Goal: Information Seeking & Learning: Learn about a topic

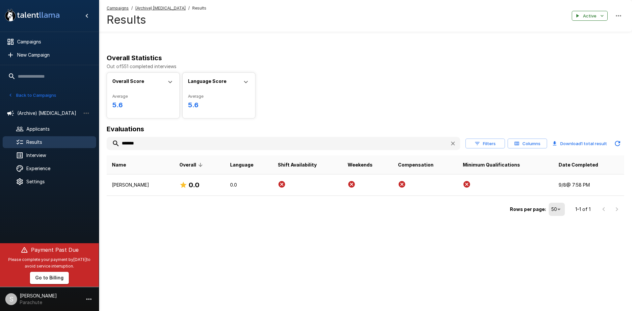
click at [21, 94] on button "Back to Campaigns" at bounding box center [32, 95] width 51 height 10
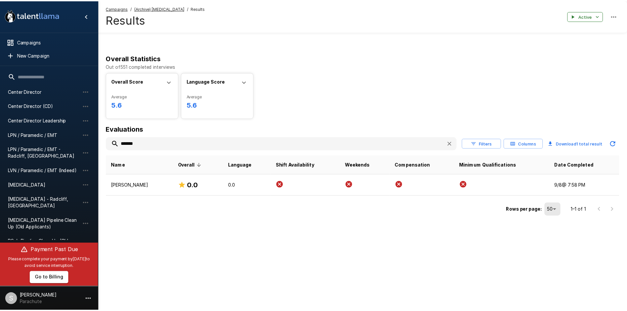
scroll to position [158, 0]
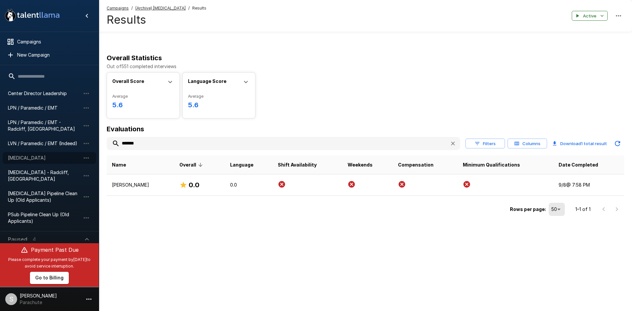
click at [35, 158] on span "[MEDICAL_DATA]" at bounding box center [44, 158] width 72 height 7
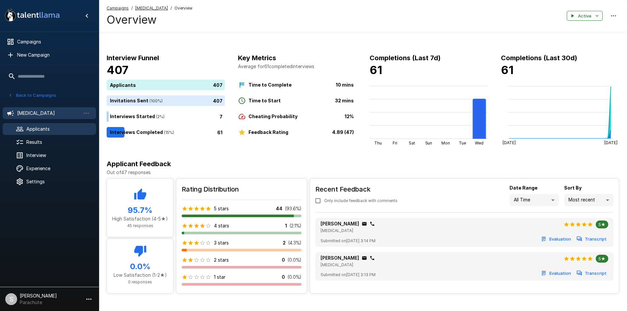
click at [43, 130] on span "Applicants" at bounding box center [58, 129] width 65 height 7
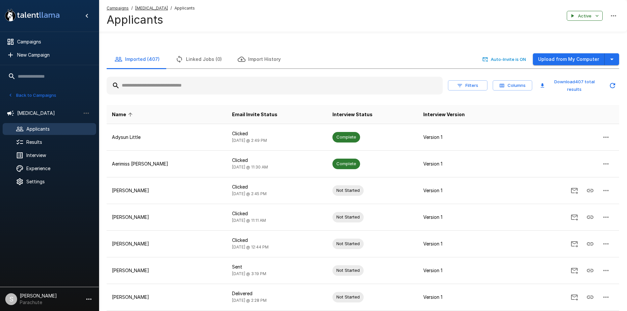
click at [142, 87] on input "text" at bounding box center [275, 86] width 336 height 12
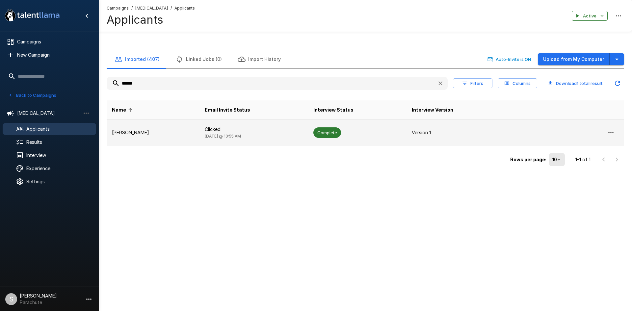
type input "******"
click at [131, 133] on p "[PERSON_NAME]" at bounding box center [153, 132] width 82 height 7
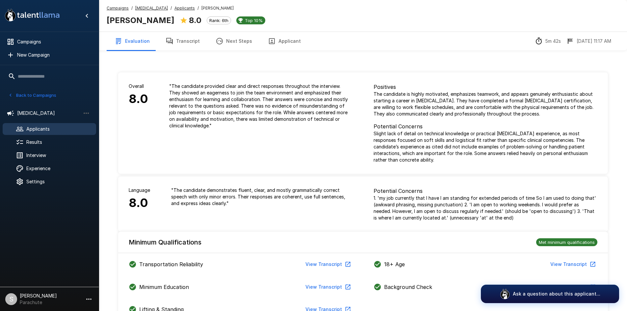
click at [178, 46] on button "Transcript" at bounding box center [183, 41] width 50 height 18
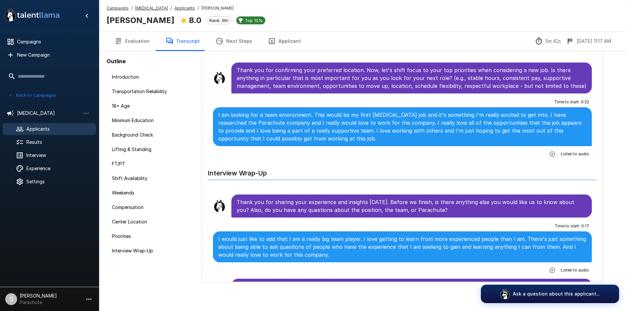
scroll to position [47, 0]
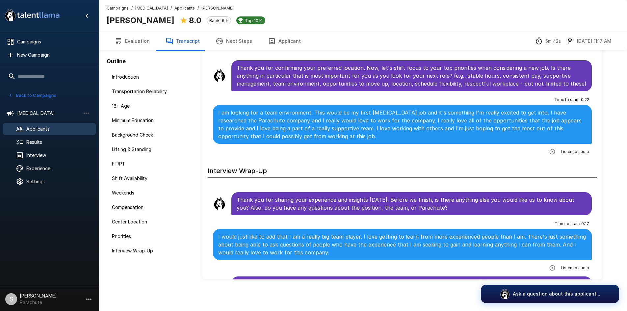
click at [175, 6] on u "Applicants" at bounding box center [185, 8] width 20 height 5
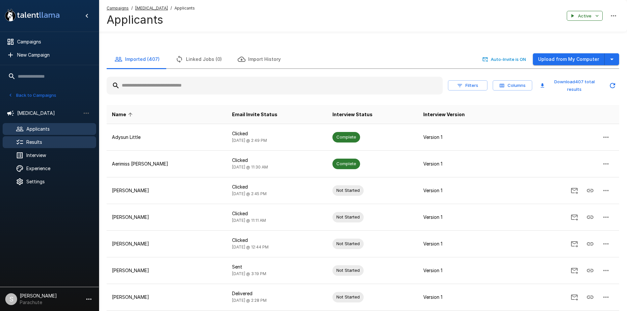
click at [35, 142] on span "Results" at bounding box center [58, 142] width 65 height 7
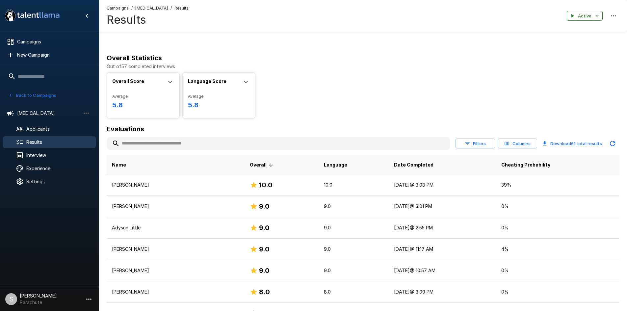
click at [156, 139] on input "text" at bounding box center [279, 144] width 344 height 12
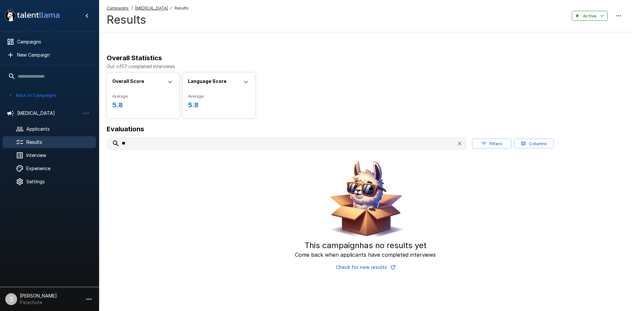
type input "*"
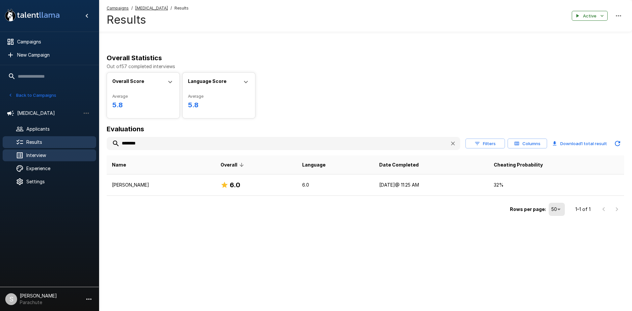
type input "********"
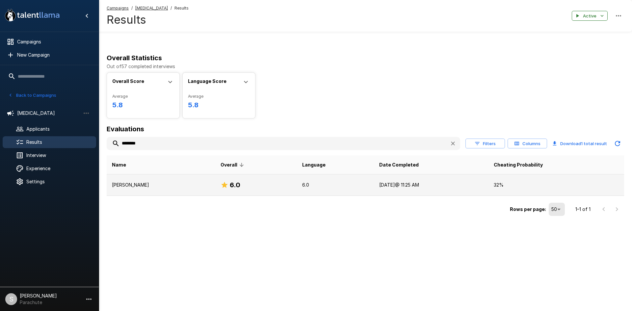
click at [140, 186] on p "[PERSON_NAME]" at bounding box center [161, 185] width 98 height 7
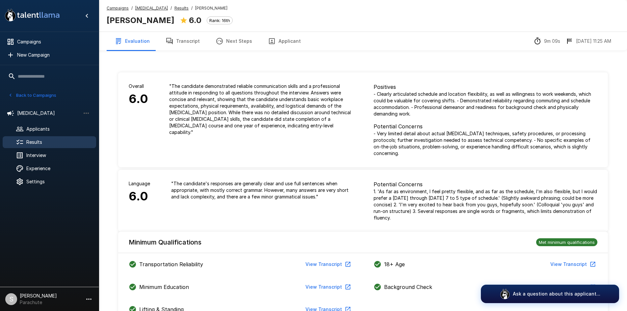
click at [183, 43] on button "Transcript" at bounding box center [183, 41] width 50 height 18
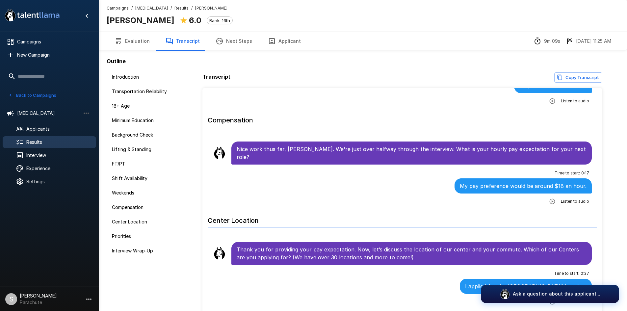
scroll to position [922, 0]
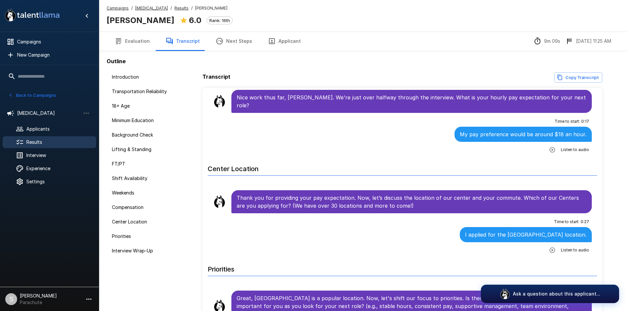
click at [175, 9] on u "Results" at bounding box center [182, 8] width 14 height 5
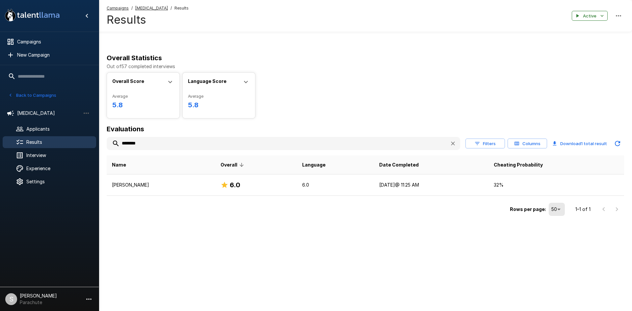
click at [140, 141] on input "********" at bounding box center [276, 144] width 338 height 12
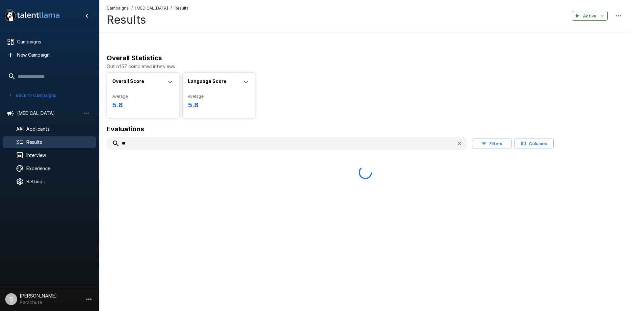
type input "*"
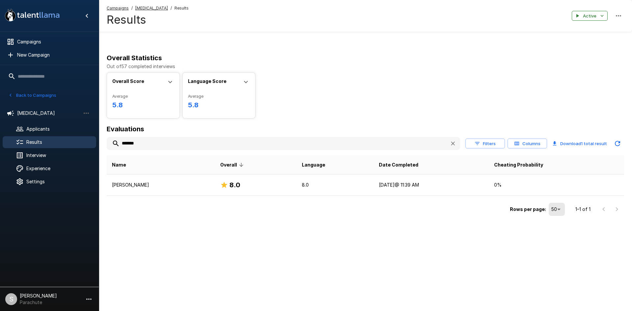
type input "*******"
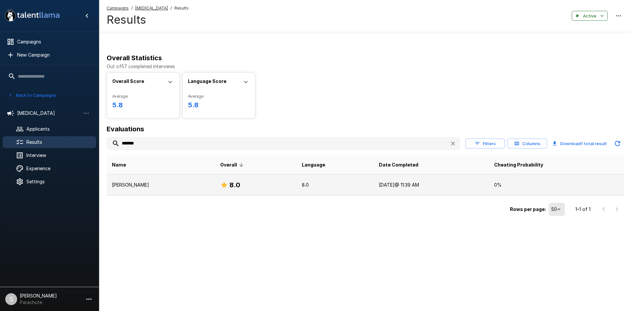
click at [151, 183] on p "[PERSON_NAME]" at bounding box center [161, 185] width 98 height 7
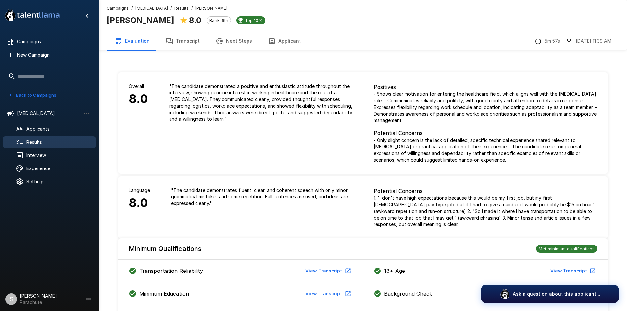
drag, startPoint x: 173, startPoint y: 41, endPoint x: 206, endPoint y: 56, distance: 36.7
click at [173, 41] on button "Transcript" at bounding box center [183, 41] width 50 height 18
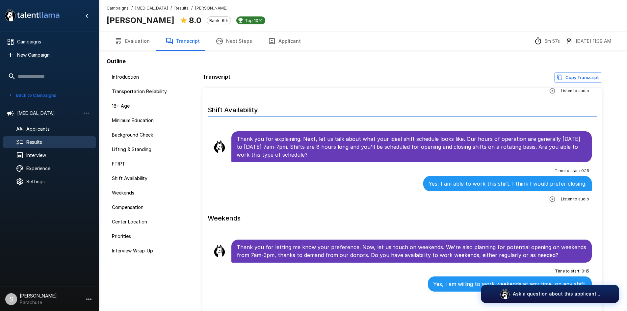
scroll to position [692, 0]
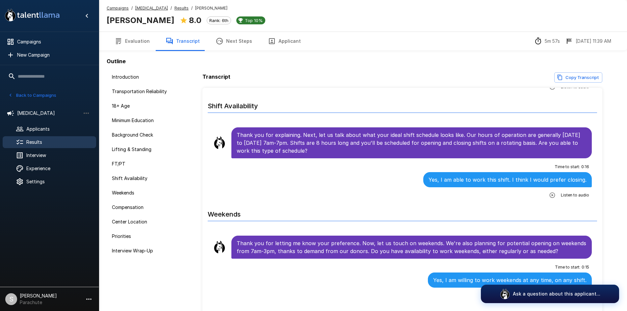
drag, startPoint x: 172, startPoint y: 6, endPoint x: 12, endPoint y: 1, distance: 160.2
click at [175, 6] on u "Results" at bounding box center [182, 8] width 14 height 5
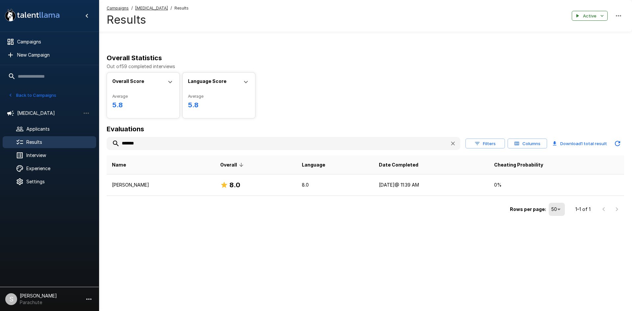
click at [123, 146] on input "*******" at bounding box center [276, 144] width 338 height 12
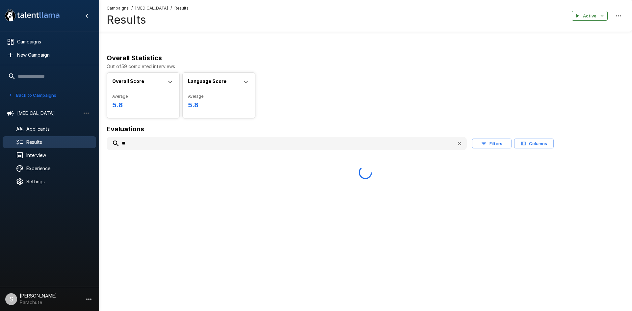
type input "*"
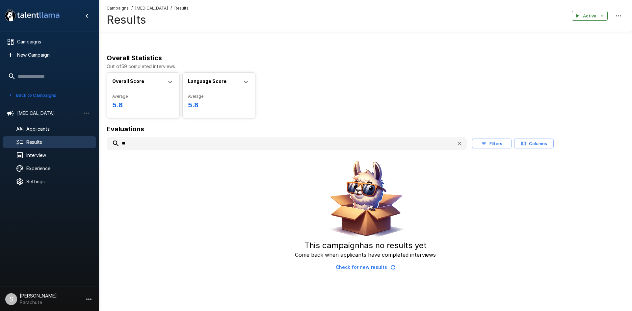
type input "*"
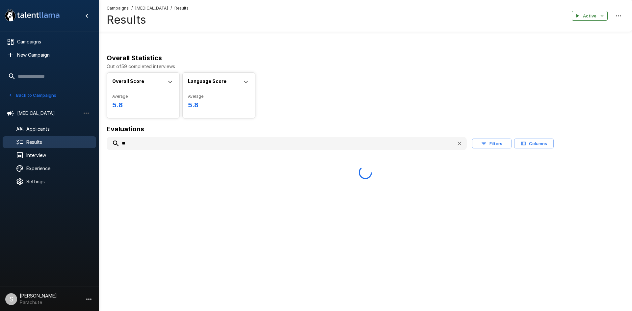
type input "*"
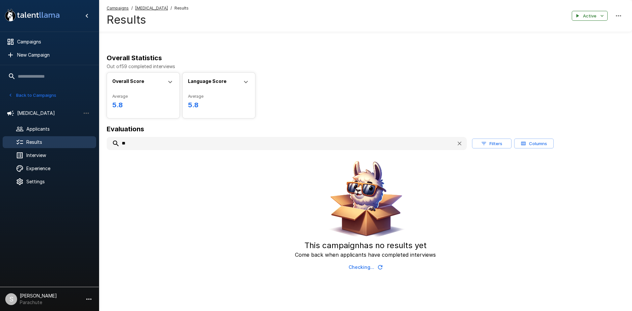
type input "*"
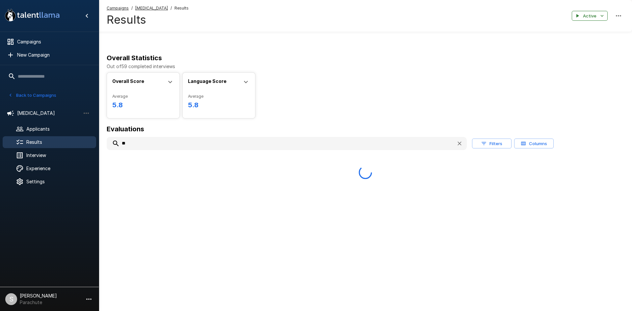
type input "*"
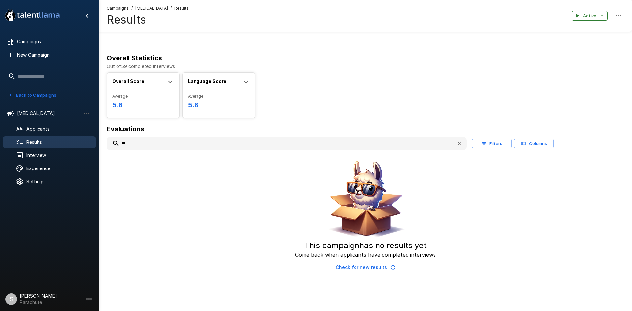
type input "*"
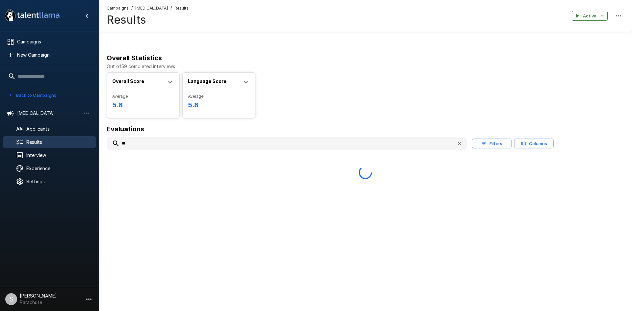
type input "*"
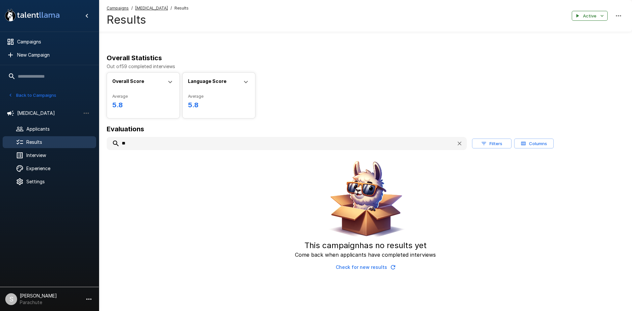
type input "*"
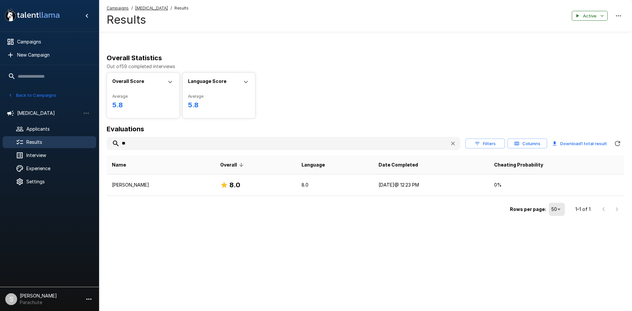
type input "*"
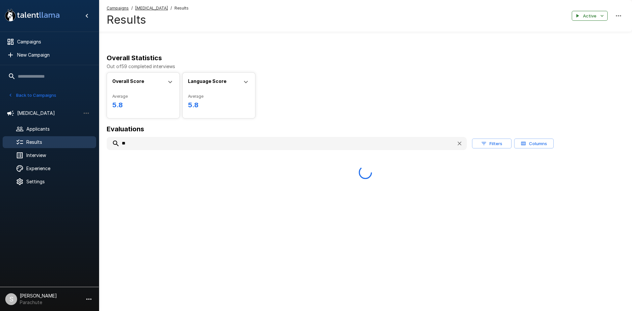
type input "*"
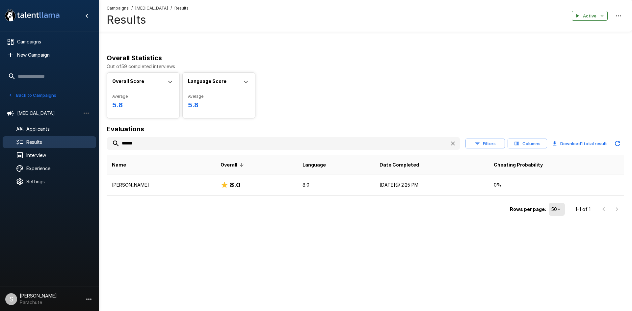
type input "******"
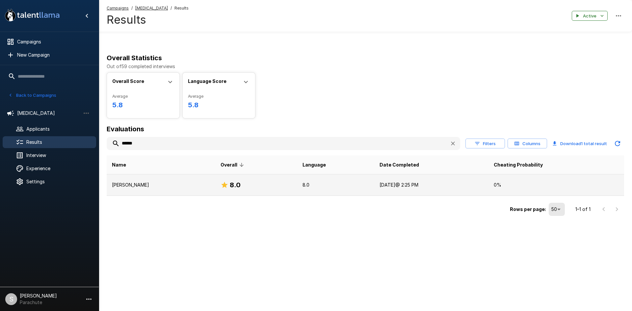
click at [139, 182] on p "[PERSON_NAME]" at bounding box center [161, 185] width 98 height 7
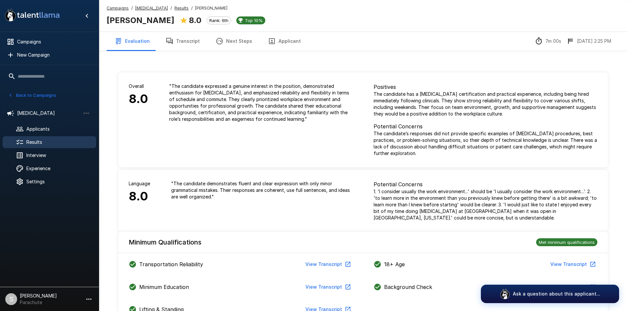
click at [178, 41] on button "Transcript" at bounding box center [183, 41] width 50 height 18
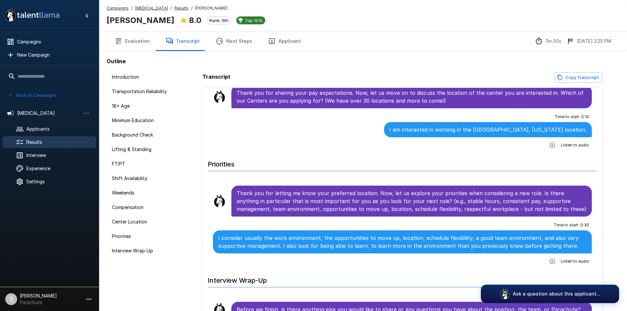
scroll to position [1054, 0]
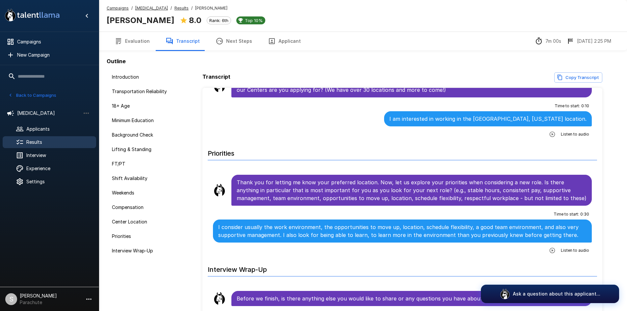
click at [140, 6] on u "[MEDICAL_DATA]" at bounding box center [151, 8] width 33 height 5
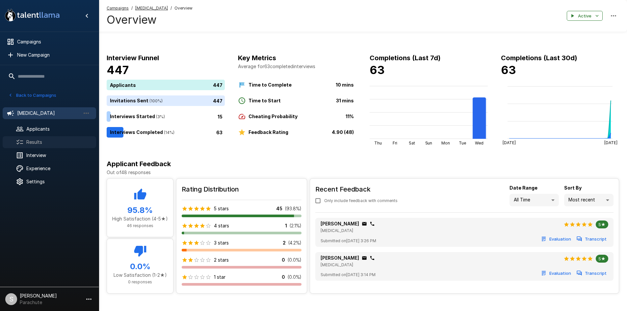
click at [42, 139] on div "Results" at bounding box center [50, 142] width 94 height 12
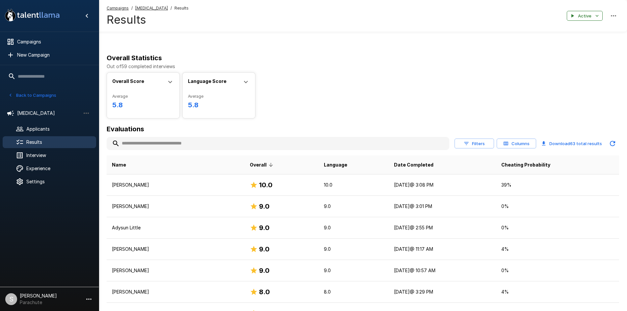
click at [225, 143] on input "text" at bounding box center [278, 144] width 343 height 12
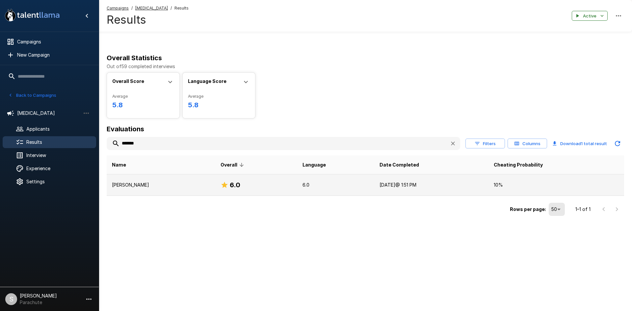
type input "*******"
click at [201, 178] on td "[PERSON_NAME]" at bounding box center [161, 185] width 109 height 21
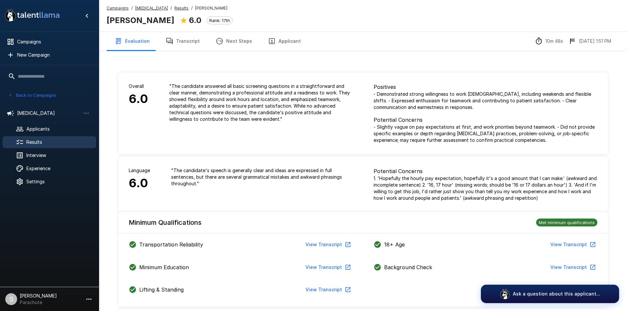
click at [197, 42] on button "Transcript" at bounding box center [183, 41] width 50 height 18
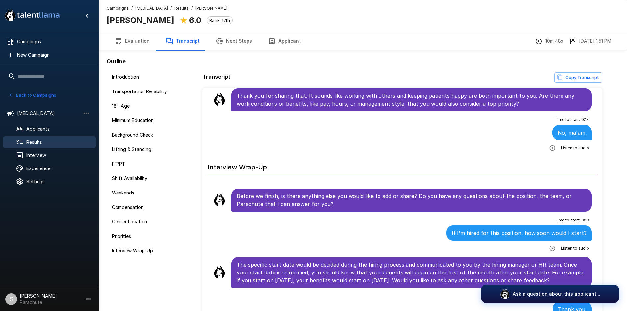
scroll to position [1425, 0]
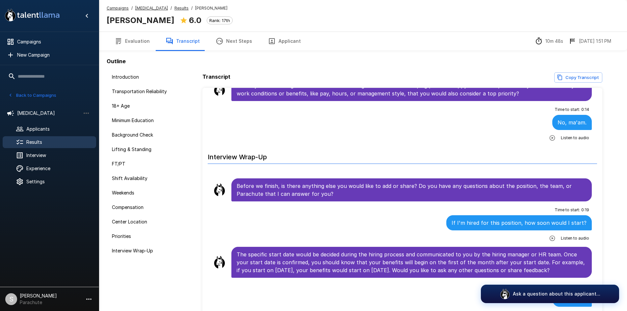
click at [175, 7] on u "Results" at bounding box center [182, 8] width 14 height 5
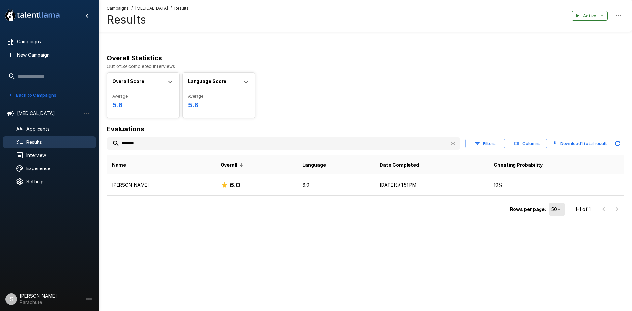
click at [184, 145] on input "*******" at bounding box center [276, 144] width 338 height 12
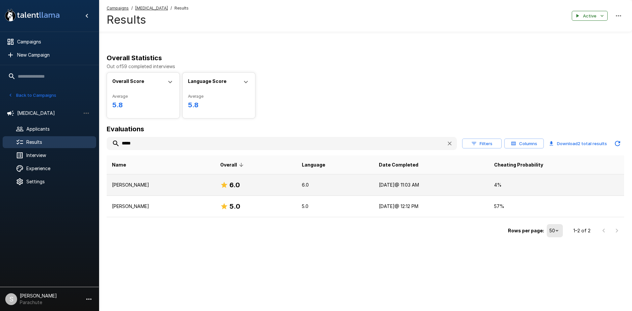
type input "*****"
click at [195, 181] on td "[PERSON_NAME]" at bounding box center [161, 185] width 108 height 21
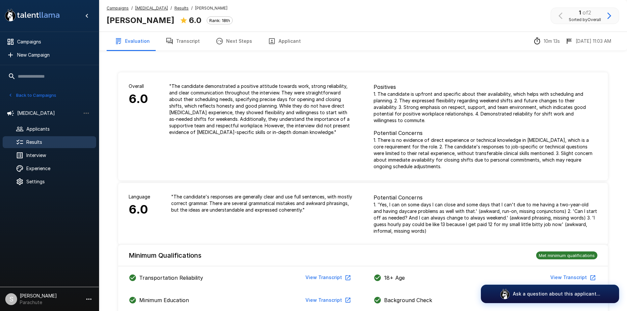
click at [186, 45] on button "Transcript" at bounding box center [183, 41] width 50 height 18
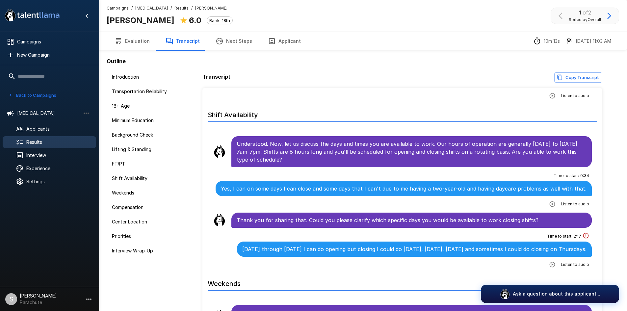
scroll to position [659, 0]
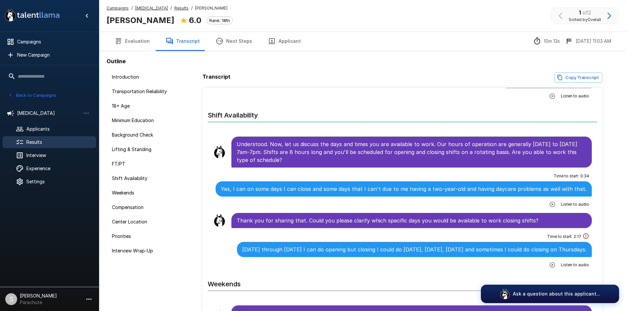
click at [168, 12] on div "Campaigns / [MEDICAL_DATA] / Results / [PERSON_NAME] [PERSON_NAME] 6.0 Rank: 18…" at bounding box center [172, 16] width 131 height 22
click at [175, 10] on u "Results" at bounding box center [182, 8] width 14 height 5
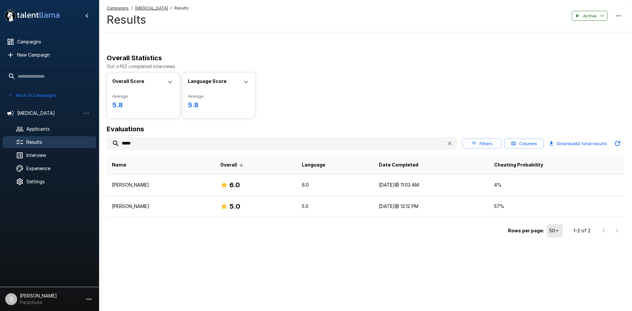
click at [126, 148] on input "*****" at bounding box center [274, 144] width 335 height 12
click at [169, 144] on input "*****" at bounding box center [274, 144] width 335 height 12
click at [168, 146] on input "*****" at bounding box center [274, 144] width 335 height 12
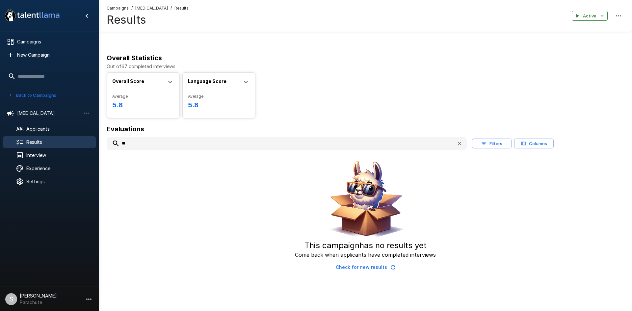
type input "*"
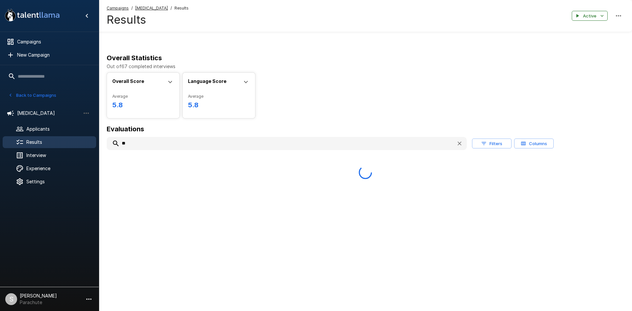
type input "*"
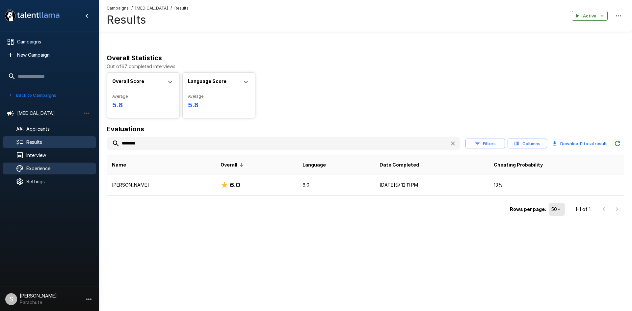
type input "********"
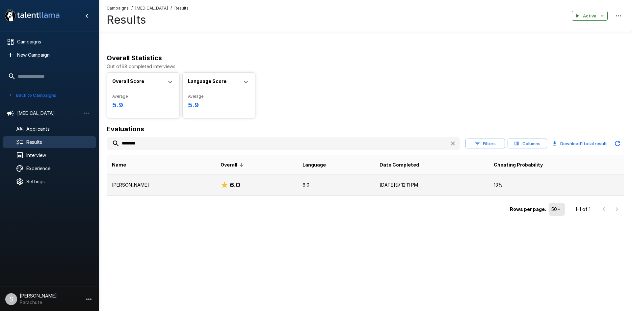
click at [135, 186] on p "[PERSON_NAME]" at bounding box center [161, 185] width 98 height 7
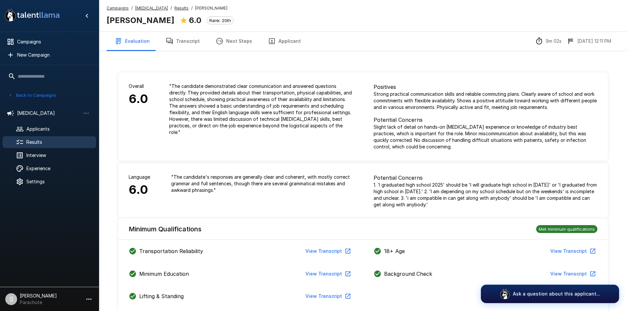
click at [182, 42] on button "Transcript" at bounding box center [183, 41] width 50 height 18
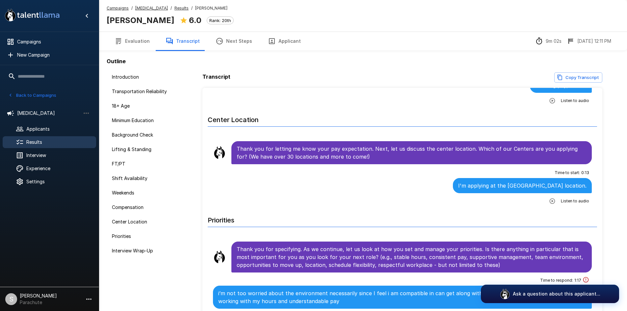
scroll to position [1120, 0]
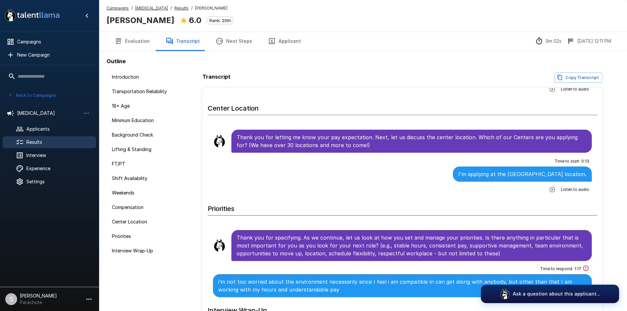
click at [175, 10] on u "Results" at bounding box center [182, 8] width 14 height 5
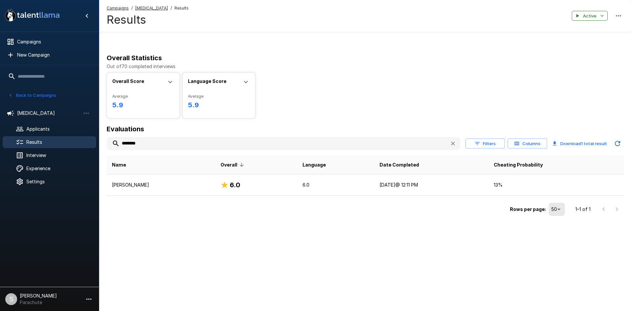
click at [135, 140] on input "********" at bounding box center [276, 144] width 338 height 12
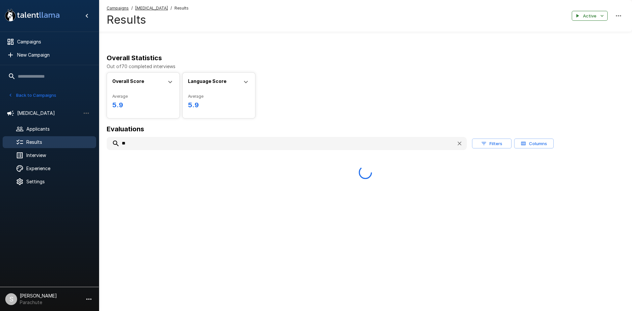
type input "*"
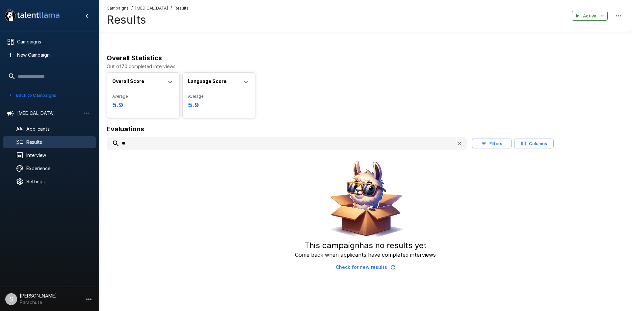
type input "*"
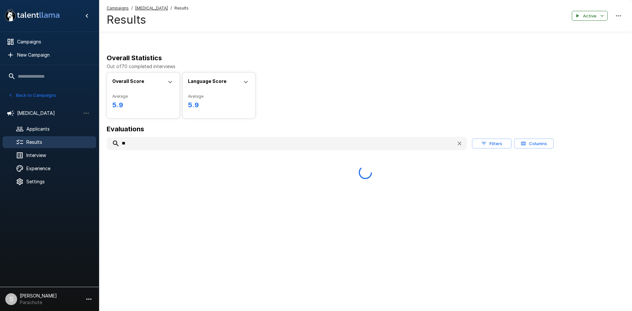
type input "*"
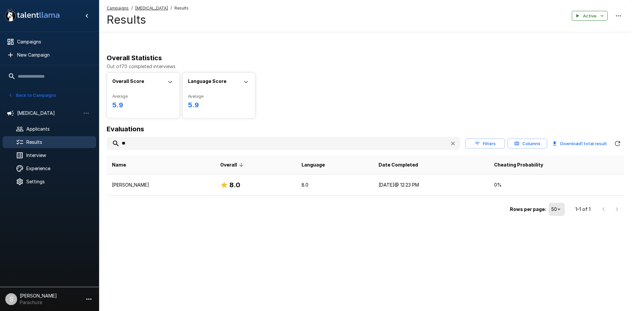
type input "*"
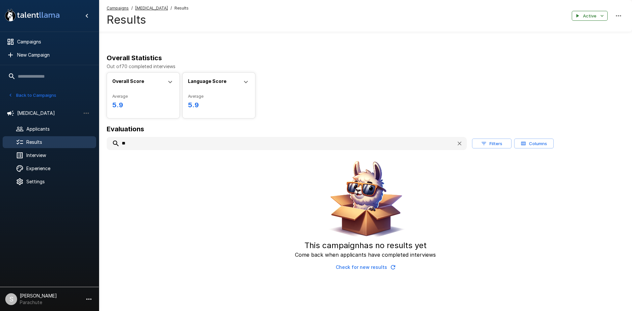
type input "*"
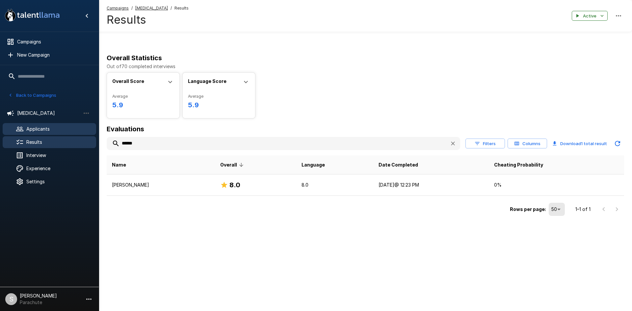
type input "******"
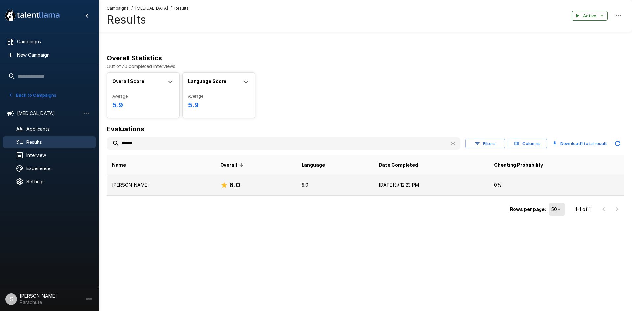
click at [142, 185] on p "[PERSON_NAME]" at bounding box center [161, 185] width 98 height 7
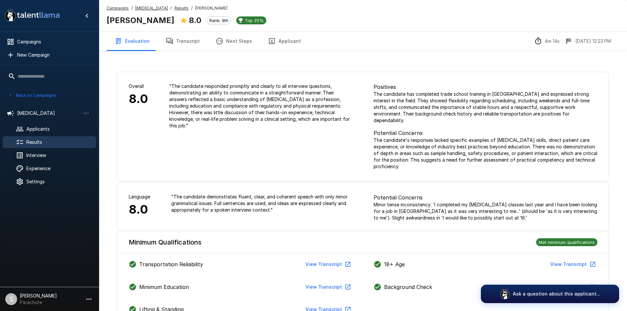
click at [178, 42] on button "Transcript" at bounding box center [183, 41] width 50 height 18
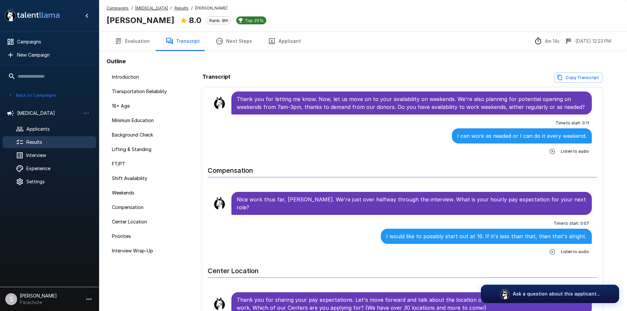
scroll to position [889, 0]
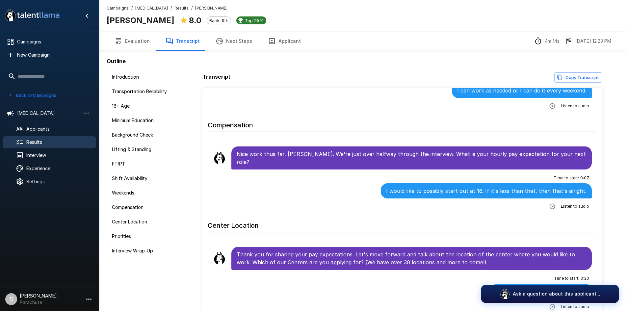
click at [175, 8] on u "Results" at bounding box center [182, 8] width 14 height 5
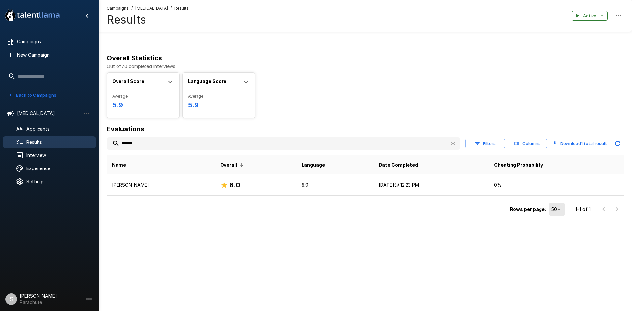
click at [194, 148] on input "******" at bounding box center [276, 144] width 338 height 12
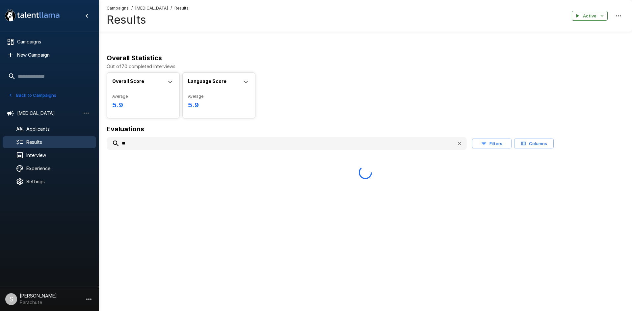
type input "*"
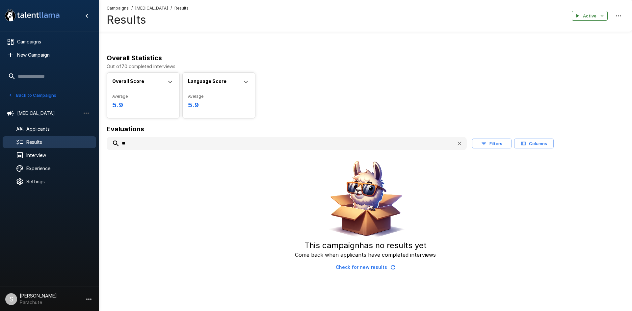
type input "*"
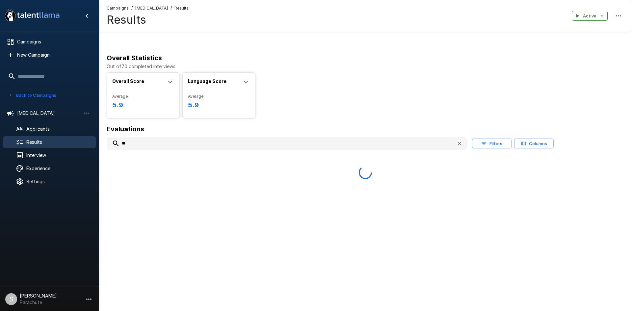
type input "*"
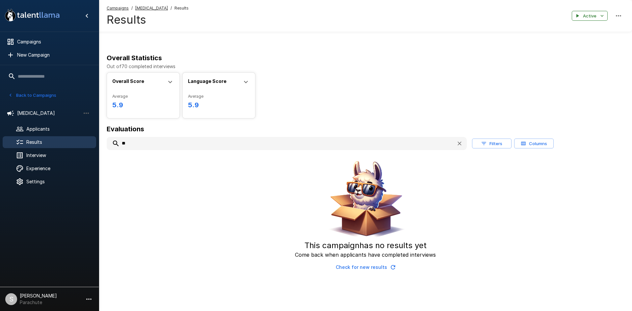
type input "*"
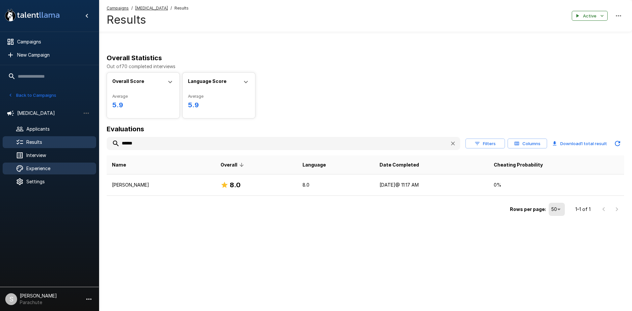
type input "******"
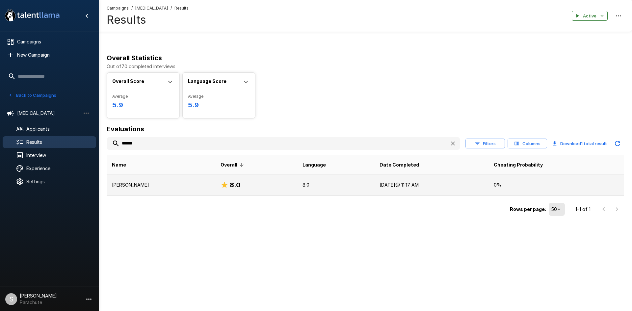
click at [141, 182] on p "[PERSON_NAME]" at bounding box center [161, 185] width 98 height 7
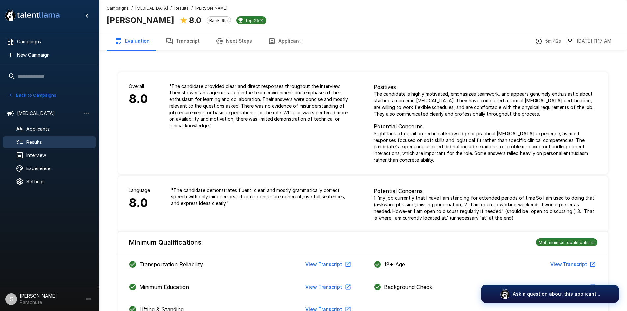
click at [184, 44] on button "Transcript" at bounding box center [183, 41] width 50 height 18
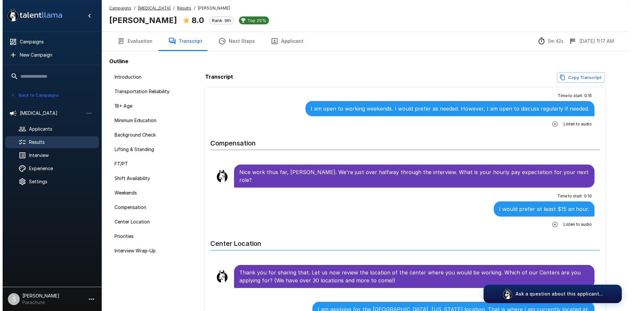
scroll to position [889, 0]
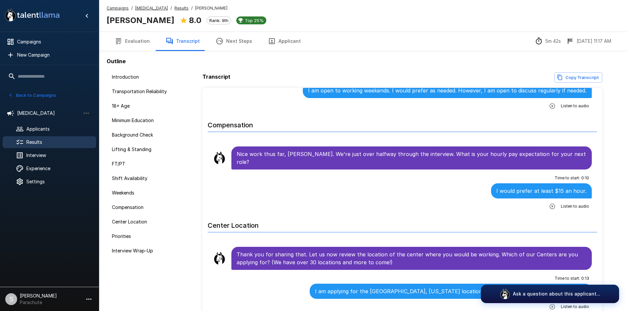
click at [175, 6] on u "Results" at bounding box center [182, 8] width 14 height 5
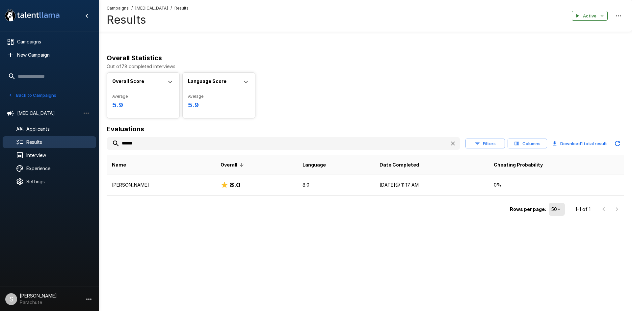
click at [48, 97] on button "Back to Campaigns" at bounding box center [32, 95] width 51 height 10
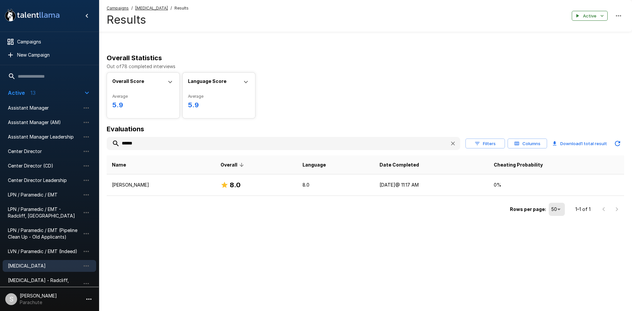
click at [87, 90] on icon "button" at bounding box center [87, 93] width 8 height 8
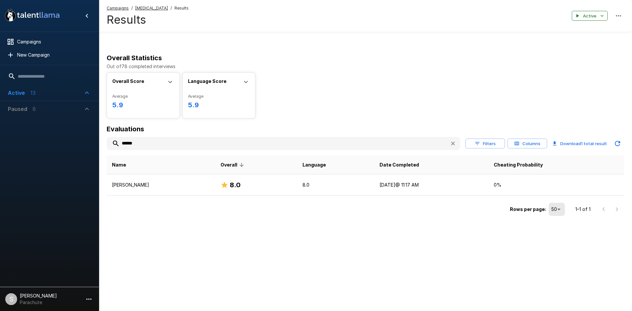
click at [87, 90] on icon "button" at bounding box center [87, 93] width 8 height 8
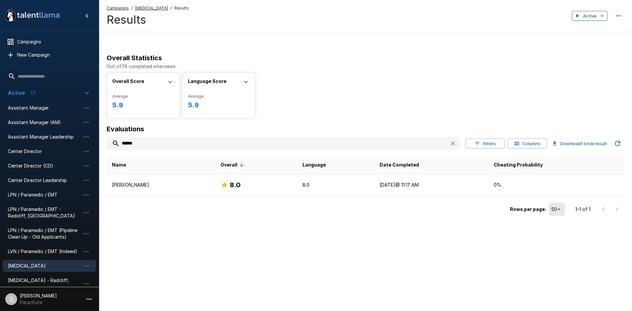
click at [87, 90] on icon "button" at bounding box center [87, 93] width 8 height 8
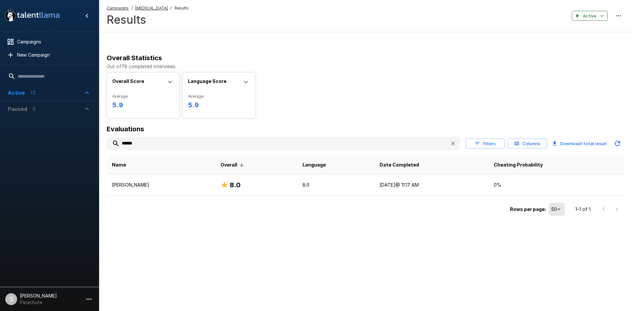
click at [81, 108] on span "Paused 8" at bounding box center [45, 109] width 75 height 8
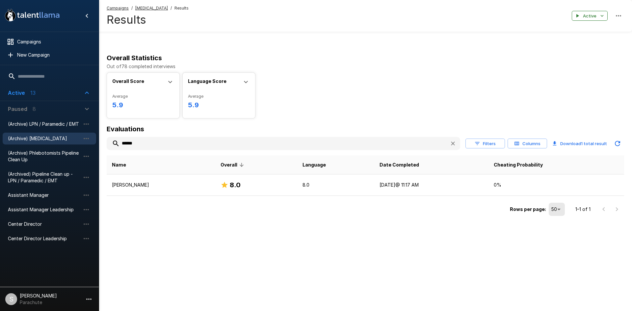
click at [47, 136] on span "(Archive) [MEDICAL_DATA]" at bounding box center [44, 138] width 72 height 7
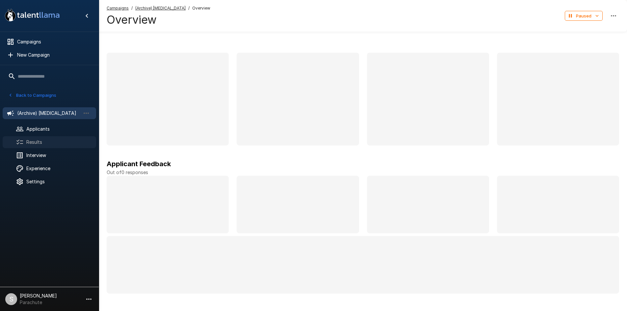
click at [46, 145] on span "Results" at bounding box center [58, 142] width 65 height 7
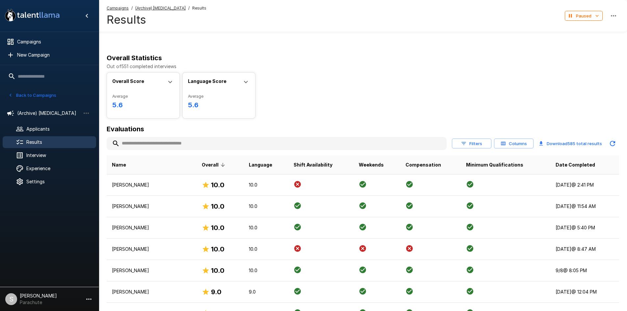
click at [140, 146] on input "text" at bounding box center [277, 144] width 340 height 12
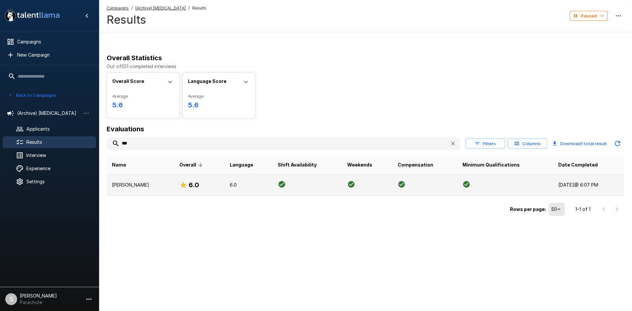
type input "***"
click at [128, 184] on p "[PERSON_NAME]" at bounding box center [140, 185] width 57 height 7
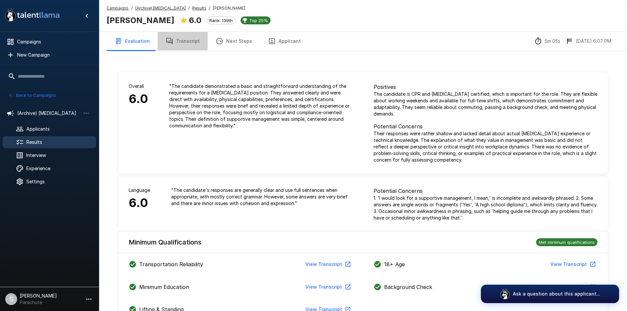
click at [189, 39] on button "Transcript" at bounding box center [183, 41] width 50 height 18
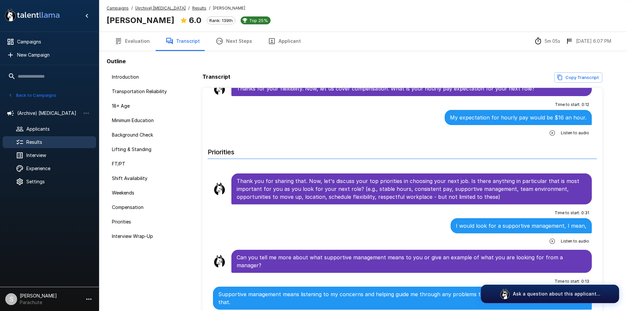
scroll to position [988, 0]
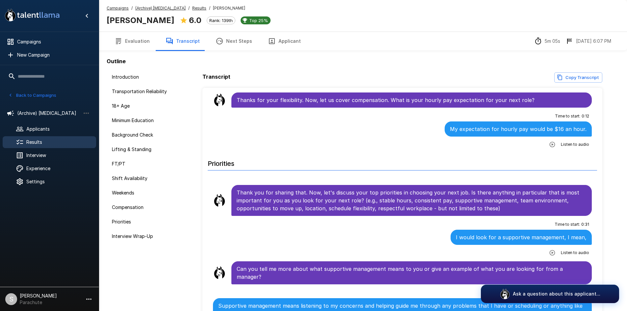
click at [192, 9] on u "Results" at bounding box center [199, 8] width 14 height 5
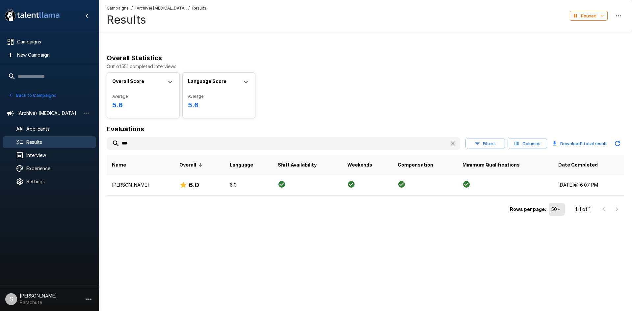
click at [135, 143] on input "***" at bounding box center [276, 144] width 338 height 12
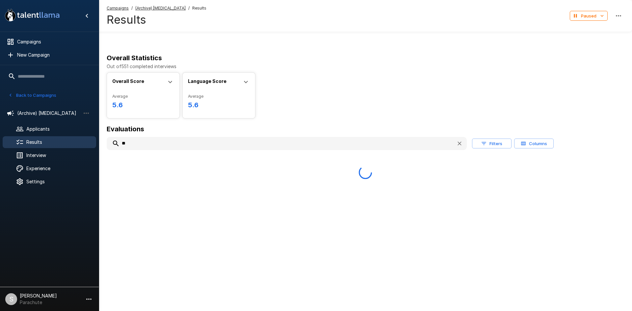
type input "*"
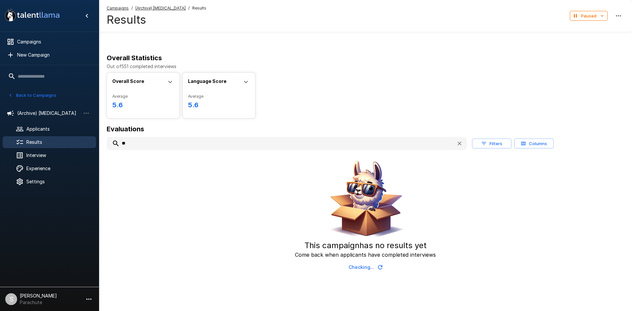
type input "*"
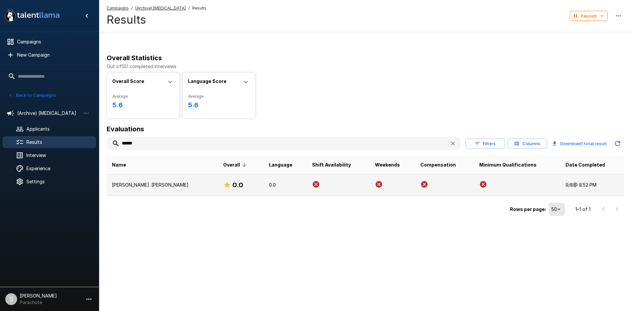
type input "******"
click at [140, 188] on p "[PERSON_NAME] .[PERSON_NAME]" at bounding box center [162, 185] width 101 height 7
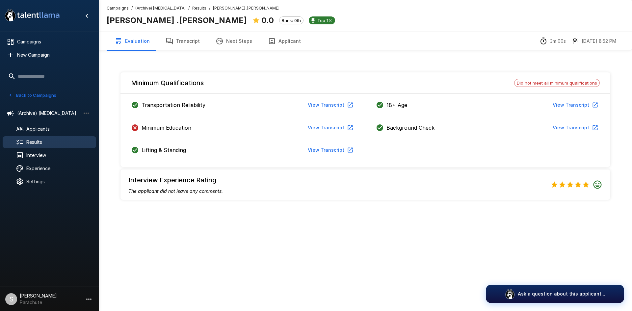
click at [181, 45] on button "Transcript" at bounding box center [183, 41] width 50 height 18
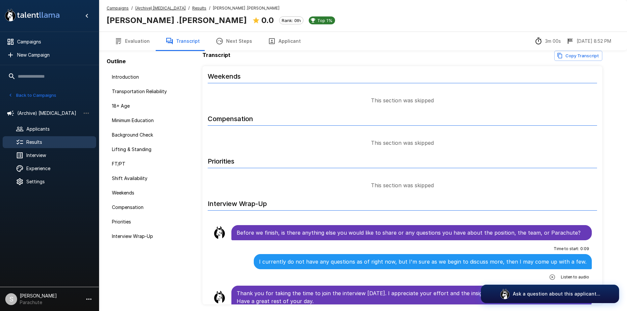
scroll to position [47, 0]
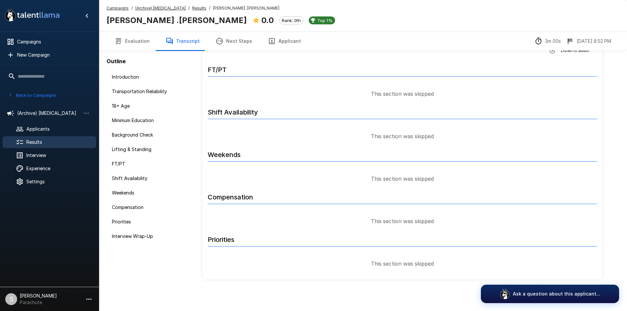
scroll to position [609, 0]
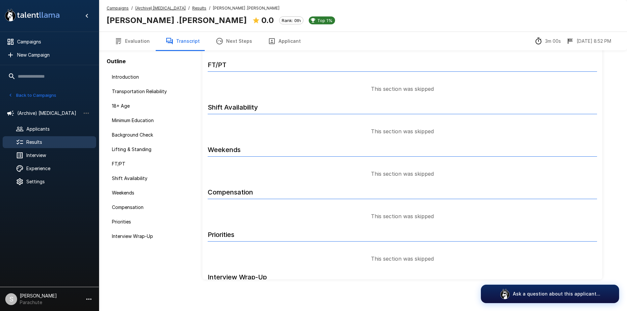
click at [143, 43] on button "Evaluation" at bounding box center [132, 41] width 51 height 18
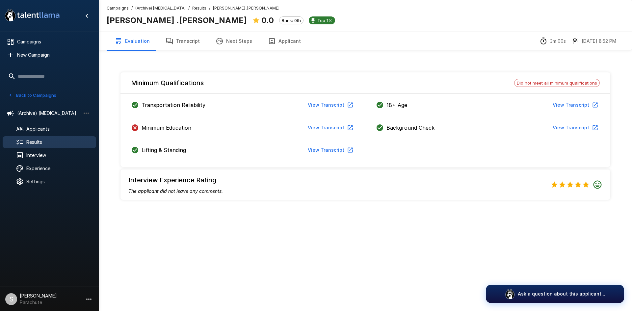
click at [174, 45] on button "Transcript" at bounding box center [183, 41] width 50 height 18
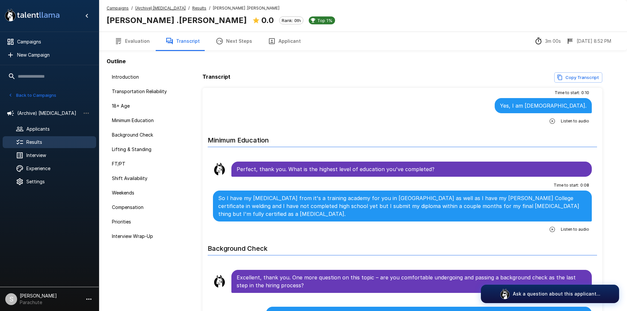
scroll to position [296, 0]
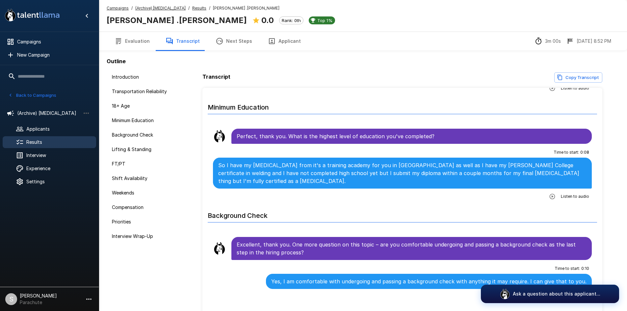
click at [192, 7] on u "Results" at bounding box center [199, 8] width 14 height 5
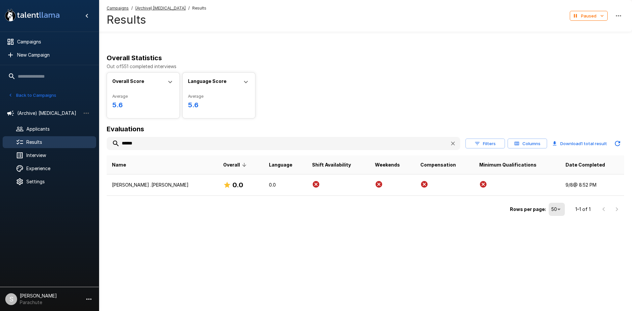
click at [152, 143] on input "******" at bounding box center [276, 144] width 338 height 12
click at [151, 143] on input "******" at bounding box center [276, 144] width 338 height 12
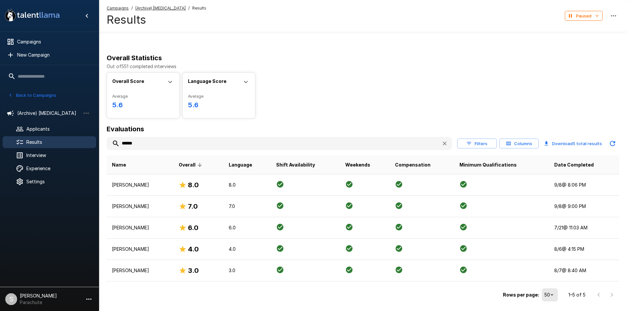
click at [145, 144] on input "******" at bounding box center [272, 144] width 330 height 12
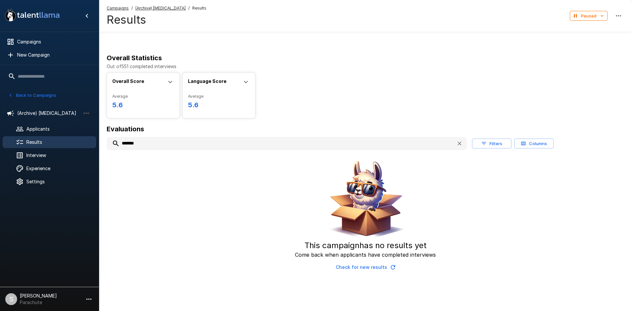
click at [145, 144] on input "*******" at bounding box center [279, 144] width 345 height 12
type input "*"
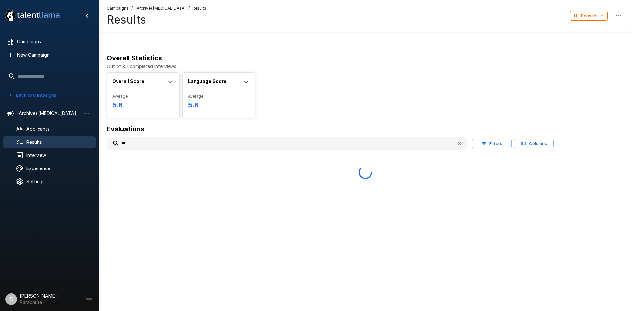
type input "*"
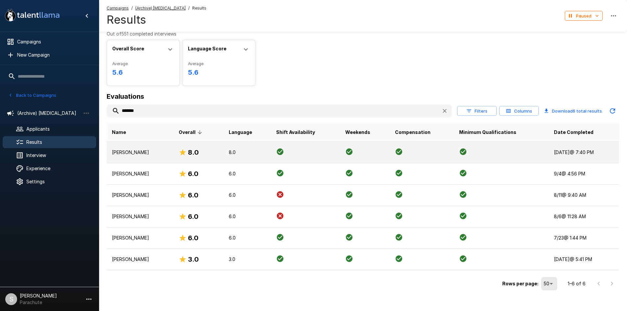
scroll to position [33, 0]
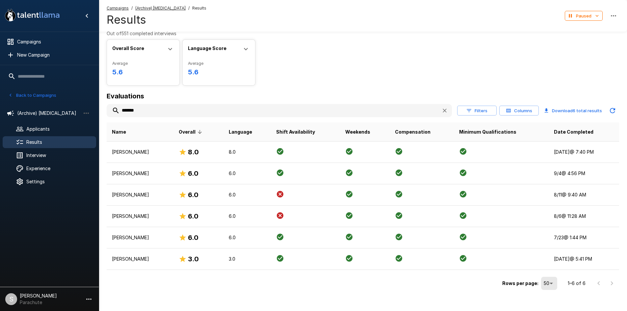
click at [149, 112] on input "*******" at bounding box center [272, 111] width 330 height 12
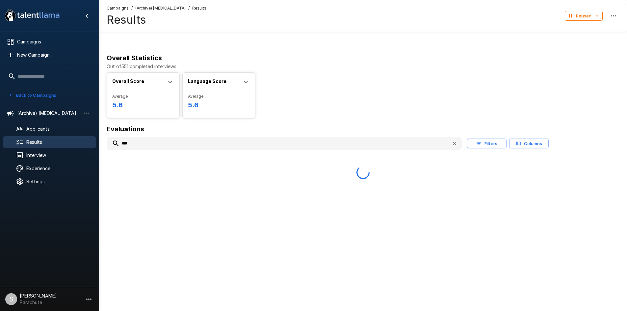
scroll to position [0, 0]
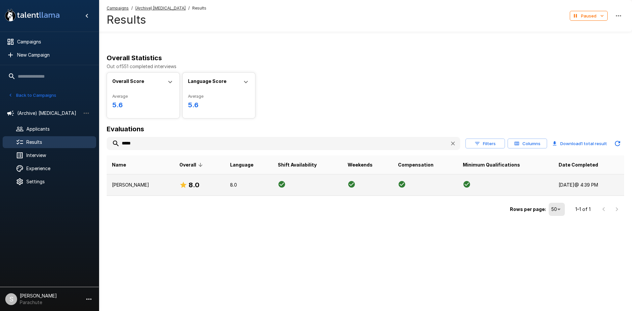
type input "*****"
click at [146, 181] on td "[PERSON_NAME]" at bounding box center [141, 185] width 68 height 21
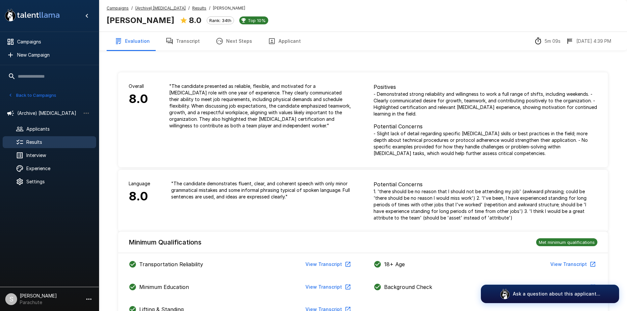
drag, startPoint x: 190, startPoint y: 41, endPoint x: 192, endPoint y: 48, distance: 6.9
click at [190, 41] on button "Transcript" at bounding box center [183, 41] width 50 height 18
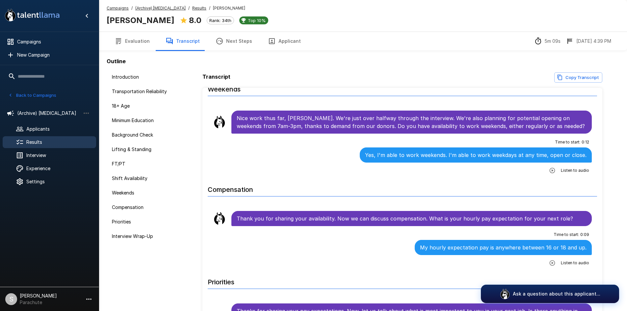
scroll to position [856, 0]
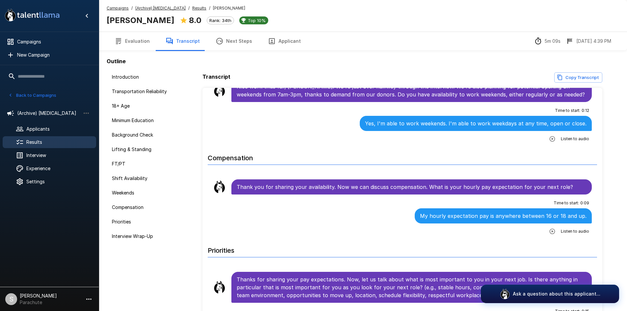
click at [192, 7] on u "Results" at bounding box center [199, 8] width 14 height 5
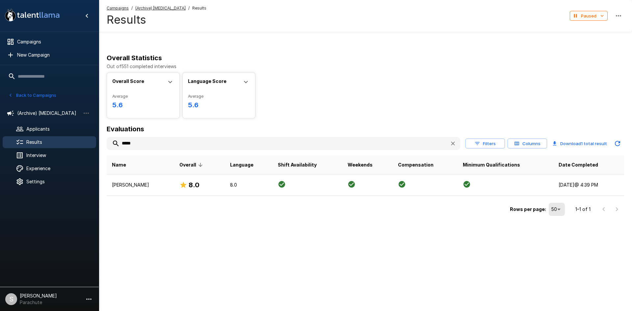
click at [164, 146] on input "*****" at bounding box center [276, 144] width 338 height 12
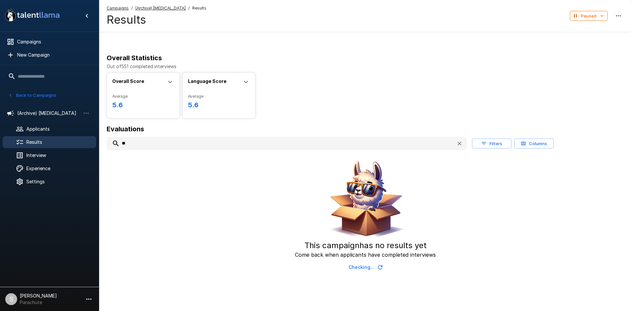
type input "*"
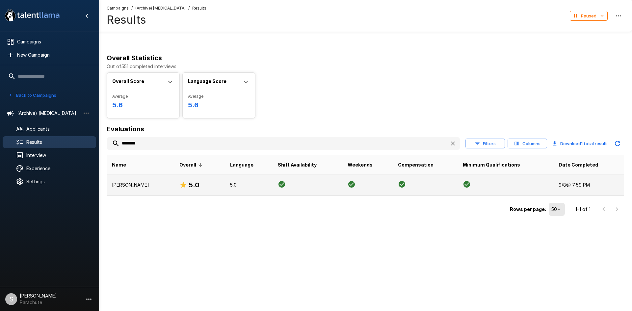
type input "********"
click at [142, 185] on p "[PERSON_NAME]" at bounding box center [140, 185] width 57 height 7
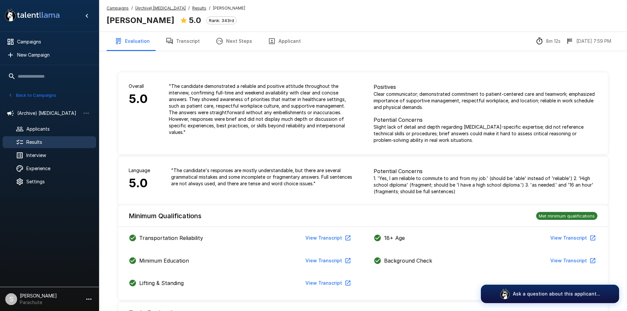
click at [176, 47] on button "Transcript" at bounding box center [183, 41] width 50 height 18
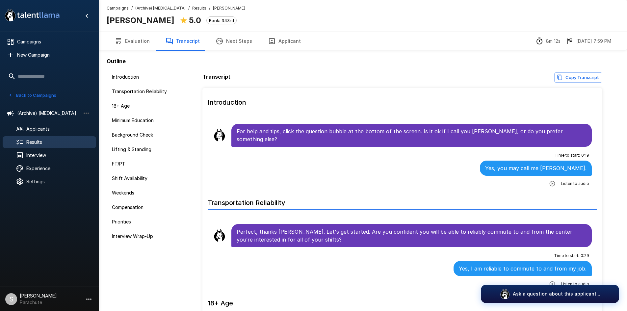
click at [192, 9] on u "Results" at bounding box center [199, 8] width 14 height 5
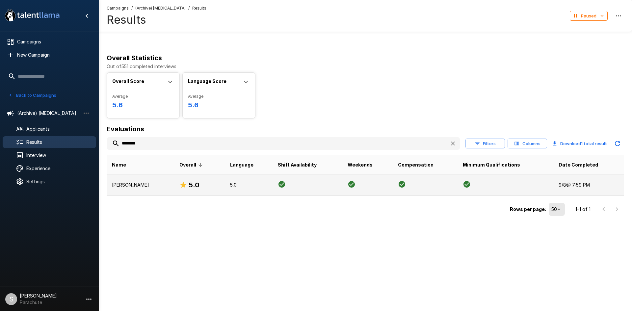
click at [134, 182] on p "[PERSON_NAME]" at bounding box center [140, 185] width 57 height 7
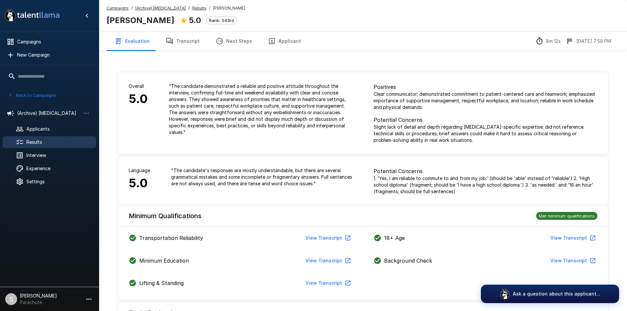
click at [184, 42] on button "Transcript" at bounding box center [183, 41] width 50 height 18
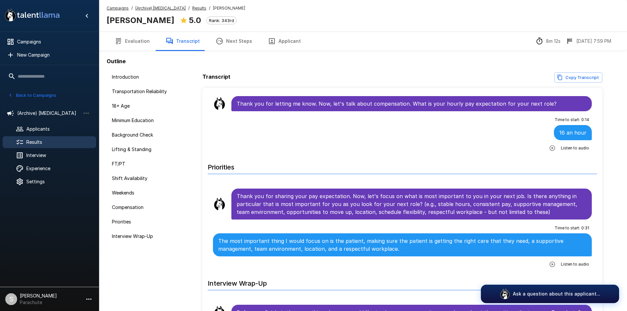
scroll to position [955, 0]
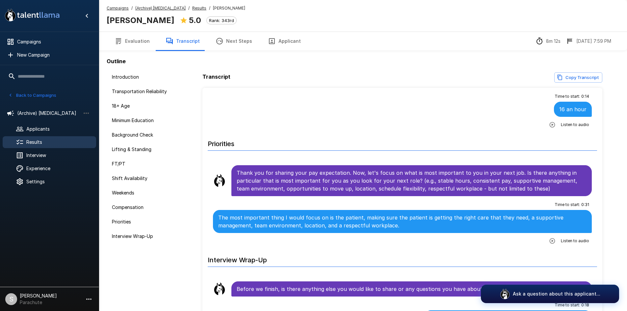
drag, startPoint x: 191, startPoint y: 8, endPoint x: 176, endPoint y: 51, distance: 45.5
click at [192, 8] on u "Results" at bounding box center [199, 8] width 14 height 5
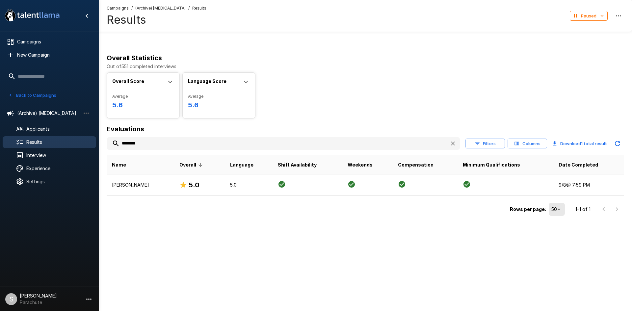
click at [142, 145] on input "********" at bounding box center [276, 144] width 338 height 12
click at [141, 145] on input "********" at bounding box center [276, 144] width 338 height 12
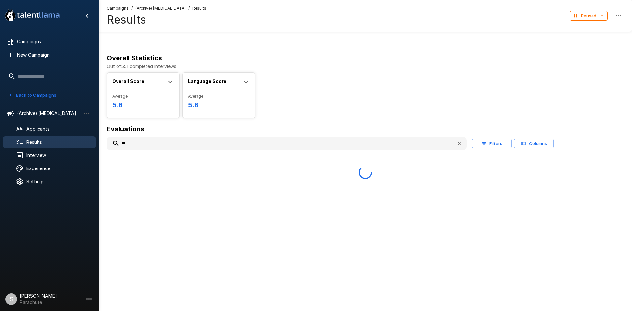
type input "*"
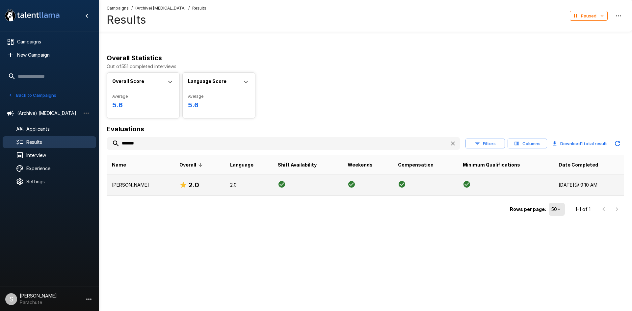
type input "*******"
click at [146, 189] on td "[PERSON_NAME]" at bounding box center [141, 185] width 68 height 21
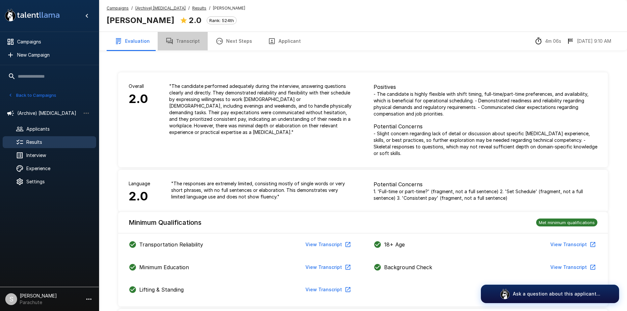
click at [187, 44] on button "Transcript" at bounding box center [183, 41] width 50 height 18
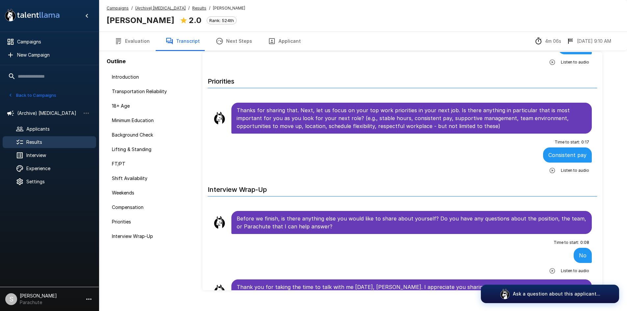
scroll to position [47, 0]
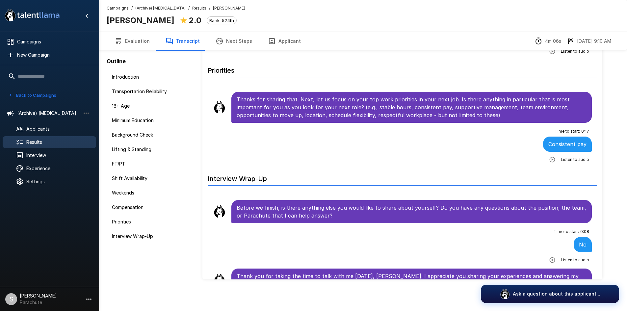
click at [192, 8] on u "Results" at bounding box center [199, 8] width 14 height 5
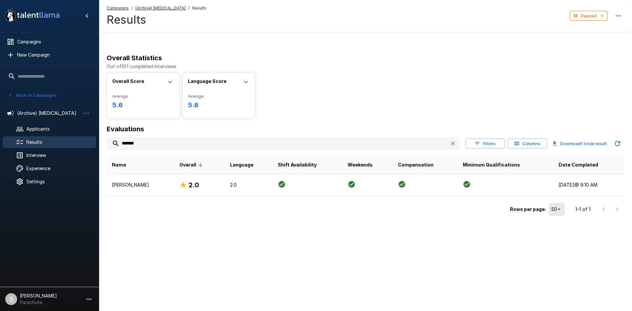
click at [133, 141] on input "*******" at bounding box center [276, 144] width 338 height 12
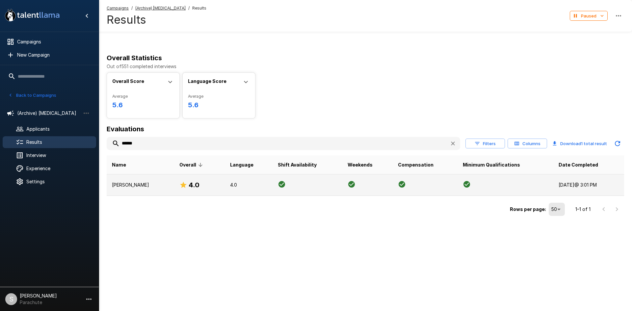
type input "******"
click at [134, 183] on p "[PERSON_NAME]" at bounding box center [140, 185] width 57 height 7
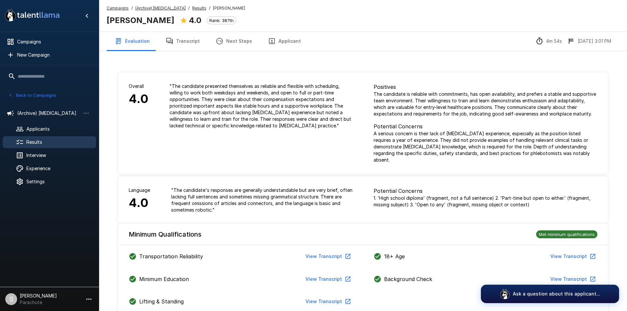
click at [185, 40] on button "Transcript" at bounding box center [183, 41] width 50 height 18
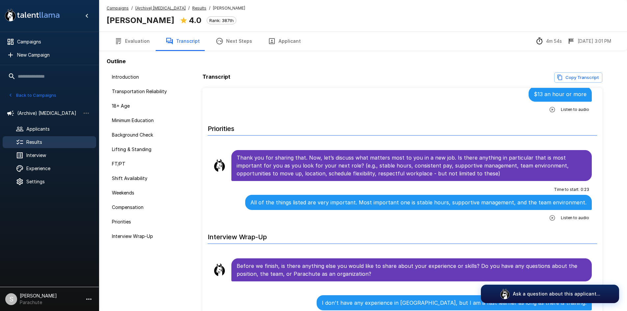
scroll to position [1035, 0]
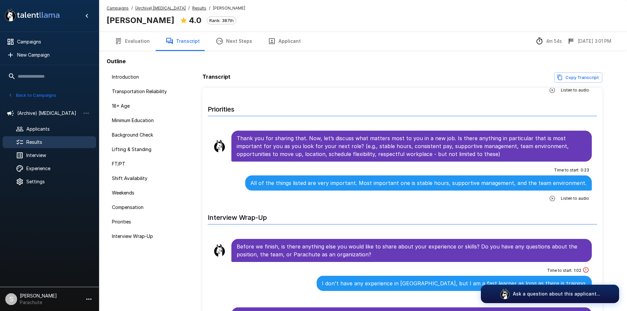
click at [193, 8] on u "Results" at bounding box center [199, 8] width 14 height 5
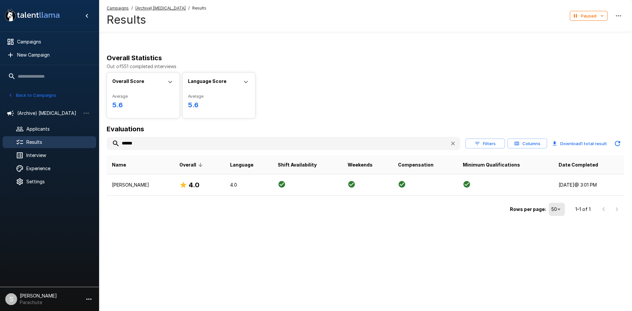
click at [162, 141] on input "******" at bounding box center [276, 144] width 338 height 12
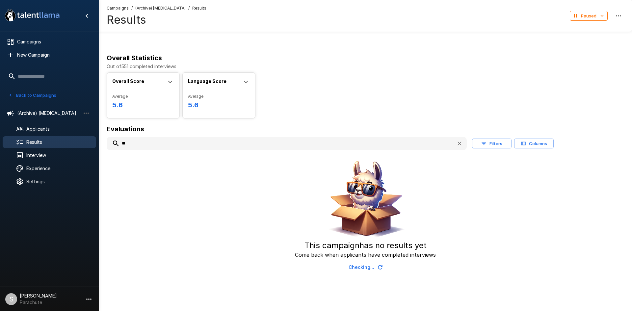
type input "*"
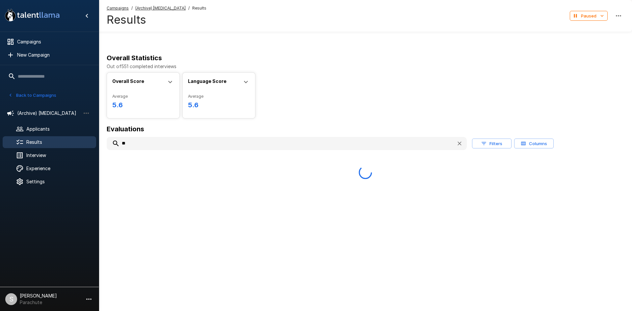
type input "*"
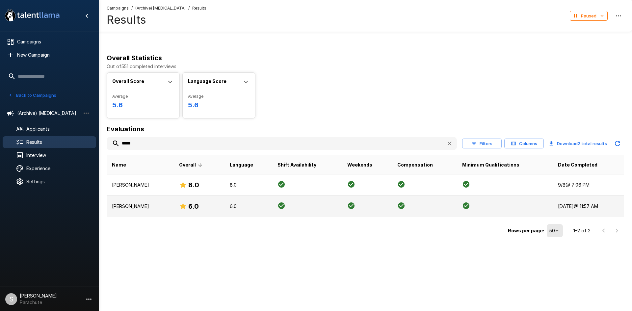
type input "*****"
click at [135, 210] on td "[PERSON_NAME]" at bounding box center [140, 206] width 67 height 21
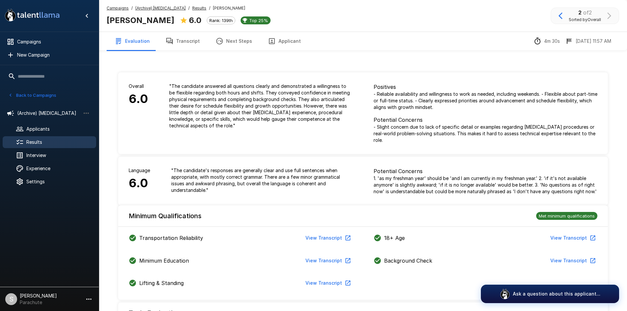
click at [176, 31] on div "Campaigns / (Archive) [MEDICAL_DATA] / Results / [PERSON_NAME] [PERSON_NAME] 6.…" at bounding box center [363, 16] width 529 height 32
click at [177, 37] on button "Transcript" at bounding box center [183, 41] width 50 height 18
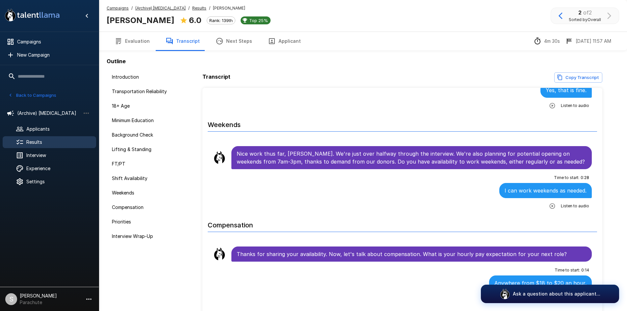
scroll to position [791, 0]
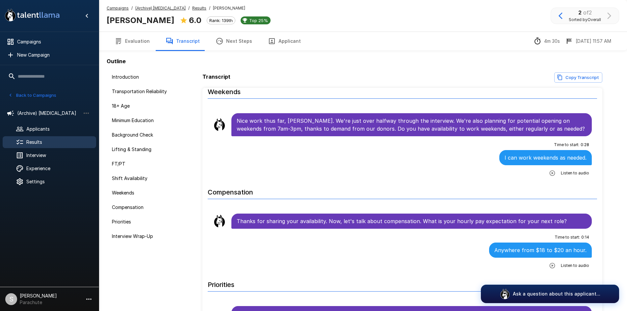
click at [22, 91] on button "Back to Campaigns" at bounding box center [32, 95] width 51 height 10
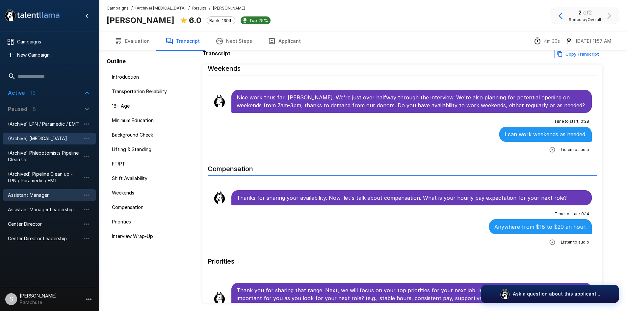
scroll to position [47, 0]
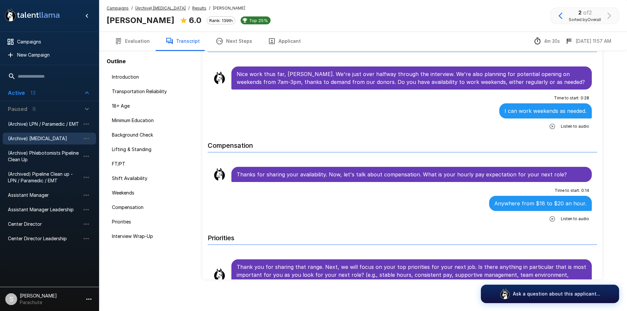
click at [42, 92] on span "Active 13" at bounding box center [45, 93] width 75 height 8
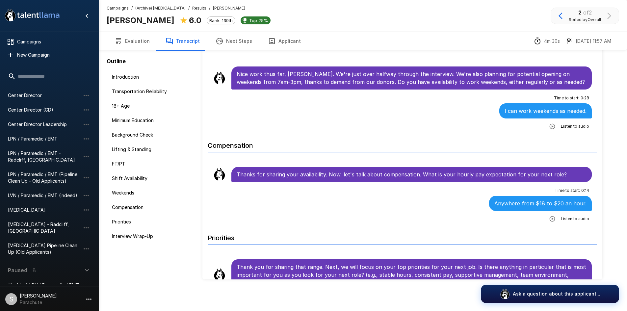
scroll to position [132, 0]
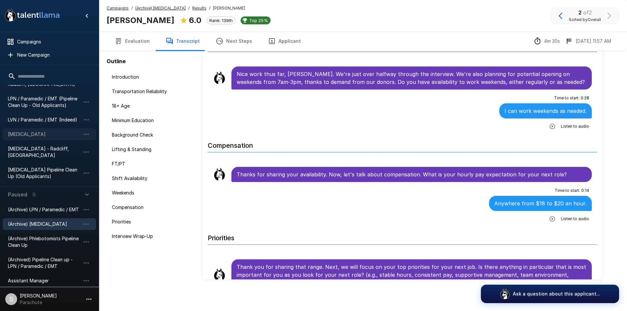
click at [31, 132] on span "[MEDICAL_DATA]" at bounding box center [44, 134] width 72 height 7
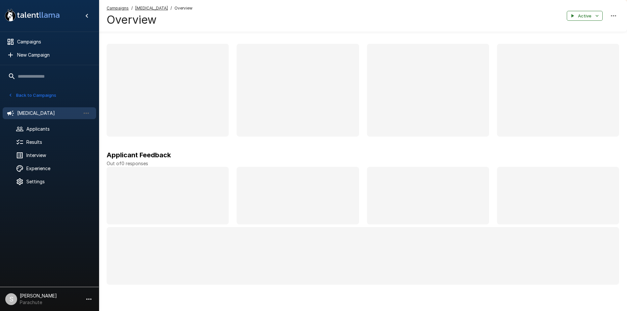
scroll to position [10, 0]
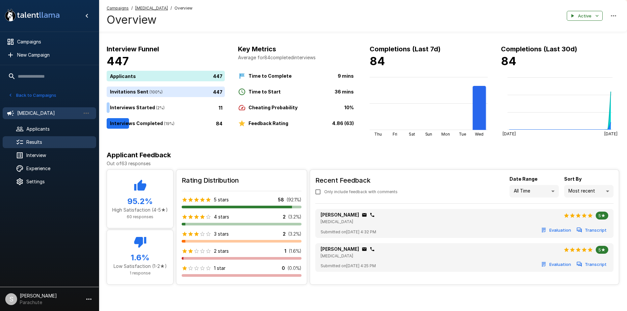
click at [53, 141] on span "Results" at bounding box center [58, 142] width 65 height 7
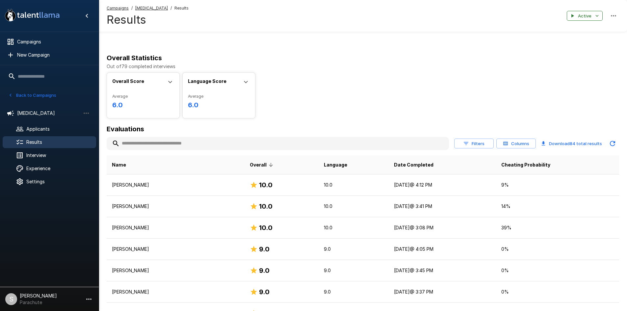
click at [148, 145] on input "text" at bounding box center [278, 144] width 343 height 12
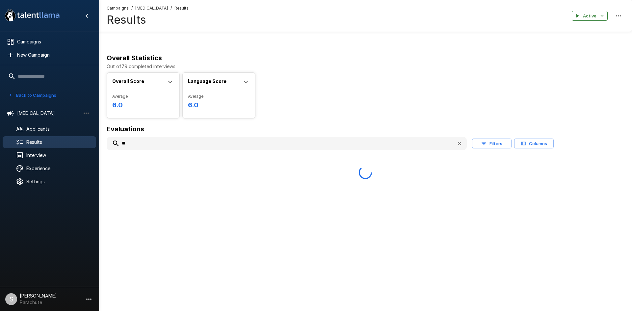
type input "*"
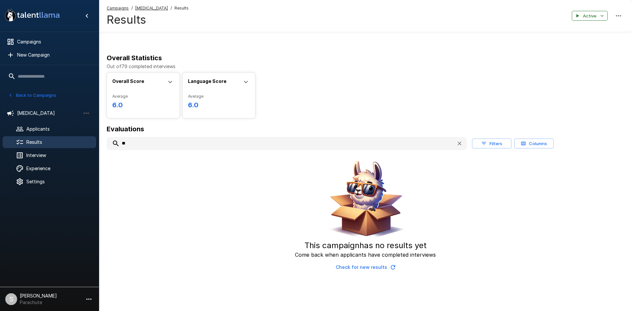
type input "*"
type input "****"
click at [44, 128] on span "Applicants" at bounding box center [58, 129] width 65 height 7
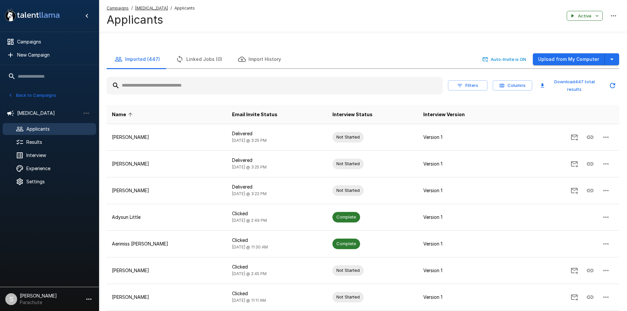
click at [138, 84] on input "text" at bounding box center [275, 86] width 336 height 12
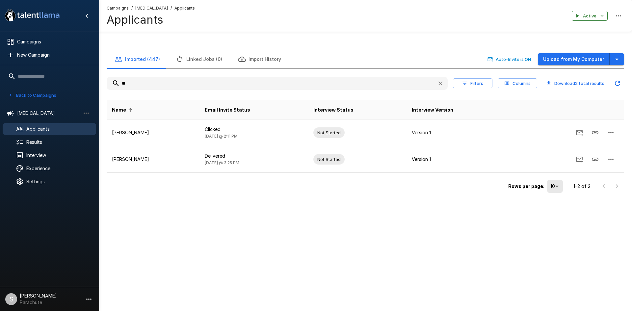
type input "*"
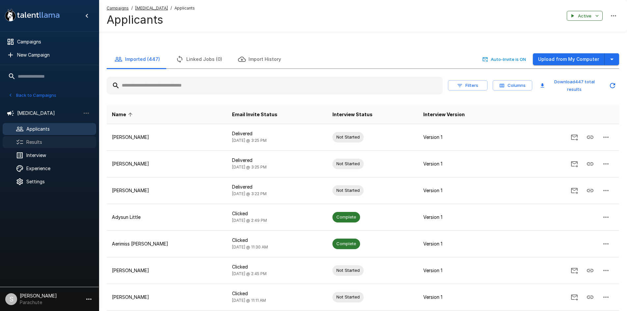
click at [48, 139] on span "Results" at bounding box center [58, 142] width 65 height 7
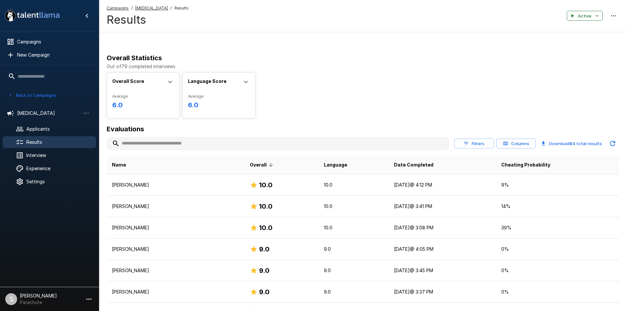
click at [149, 142] on input "text" at bounding box center [278, 144] width 343 height 12
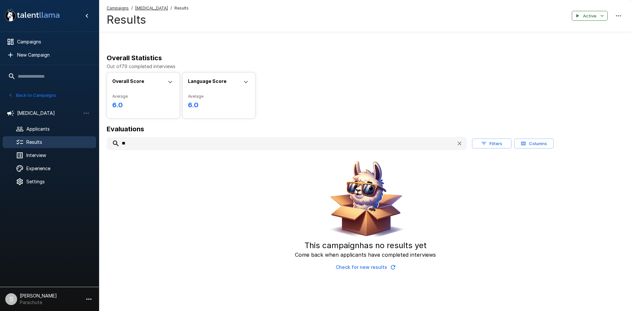
type input "*"
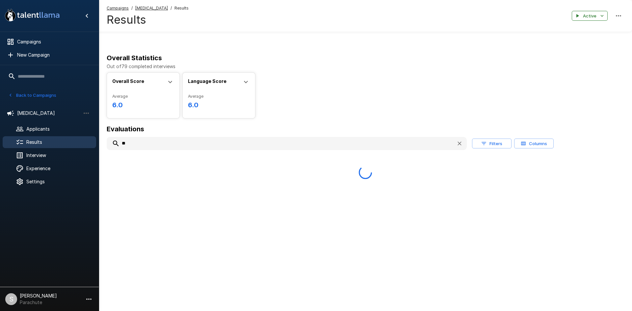
type input "*"
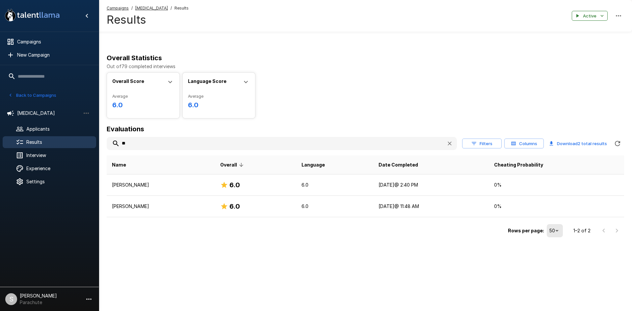
type input "*"
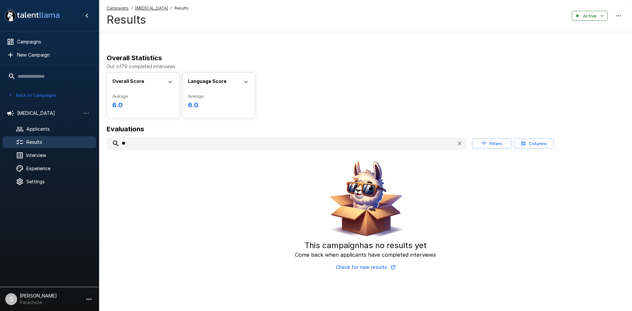
type input "*"
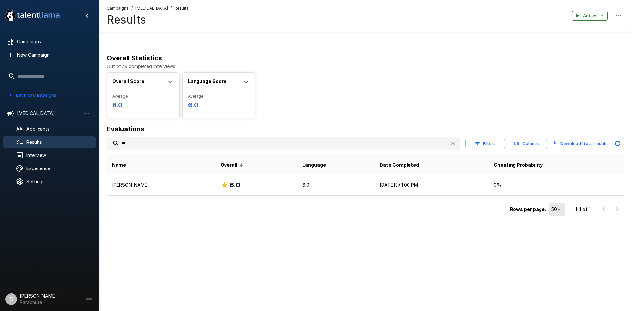
type input "*"
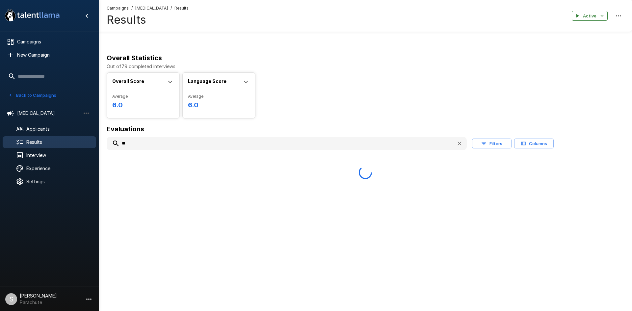
type input "*"
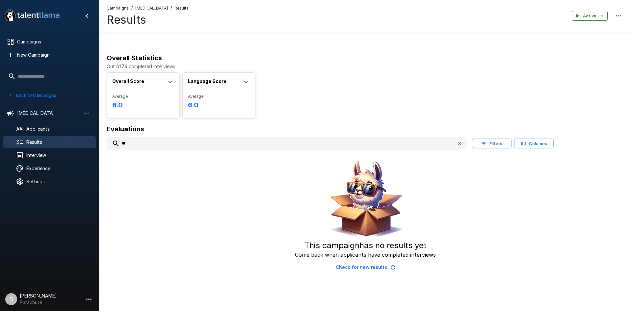
type input "*"
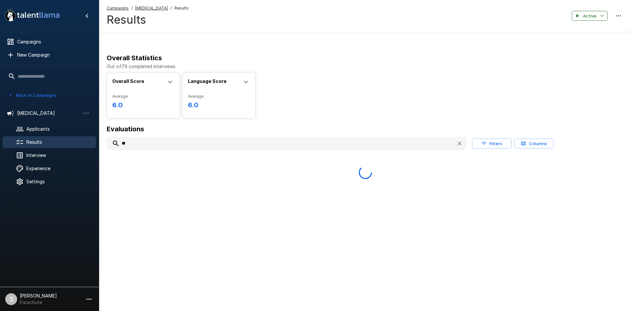
type input "*"
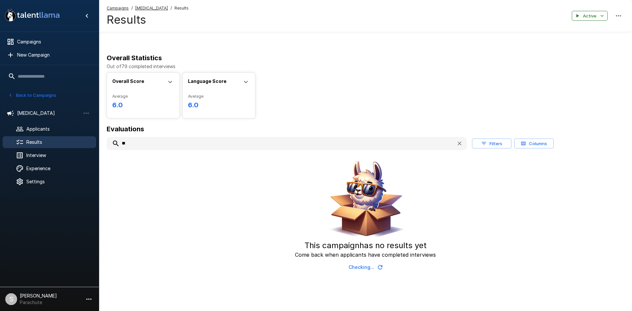
type input "*"
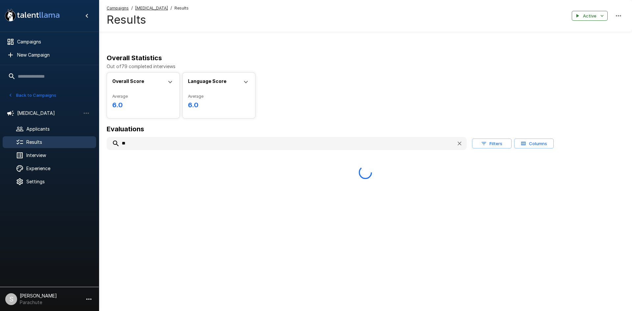
type input "*"
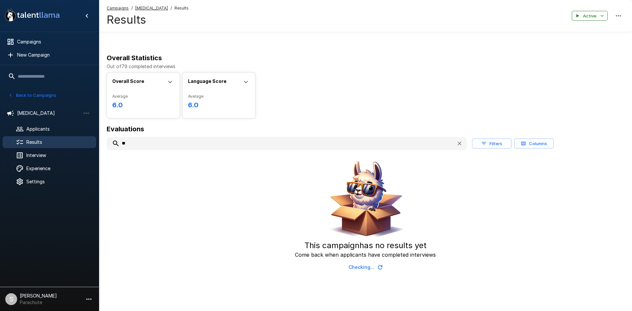
type input "*"
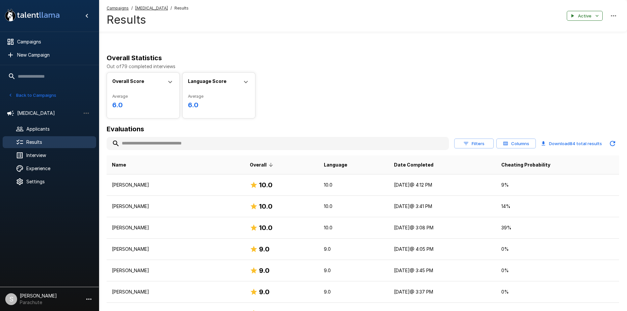
click at [26, 92] on button "Back to Campaigns" at bounding box center [32, 95] width 51 height 10
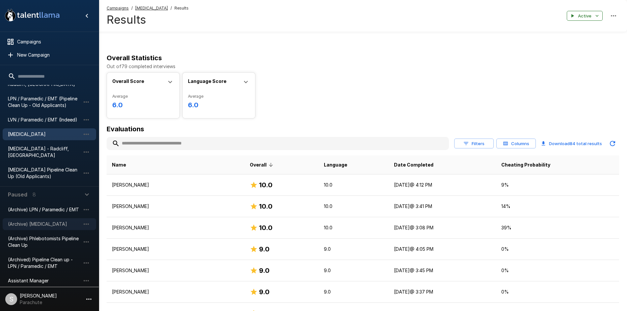
click at [39, 221] on span "(Archive) [MEDICAL_DATA]" at bounding box center [44, 224] width 72 height 7
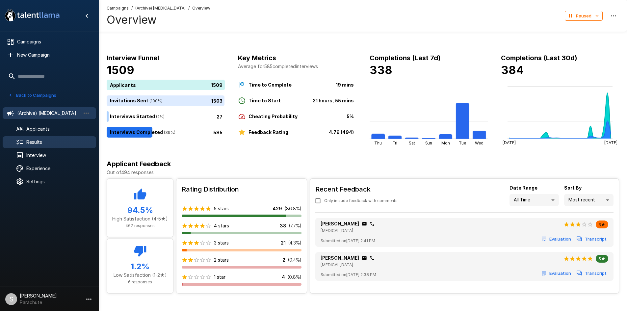
click at [39, 137] on div "Results" at bounding box center [50, 142] width 94 height 12
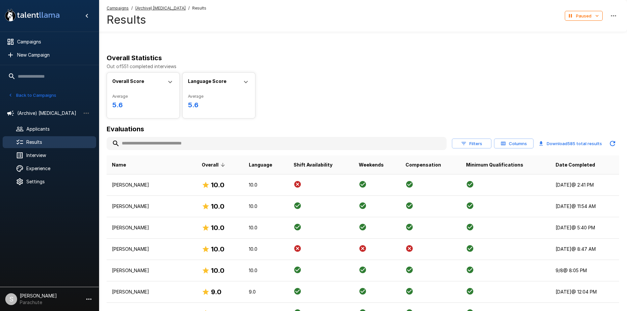
click at [172, 147] on input "text" at bounding box center [277, 144] width 340 height 12
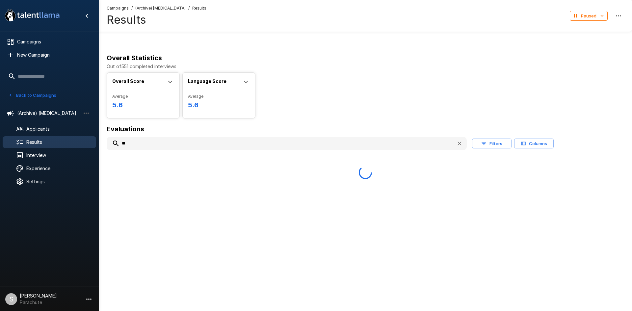
type input "*"
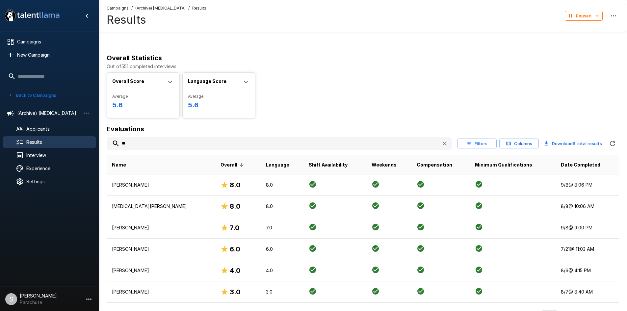
type input "*"
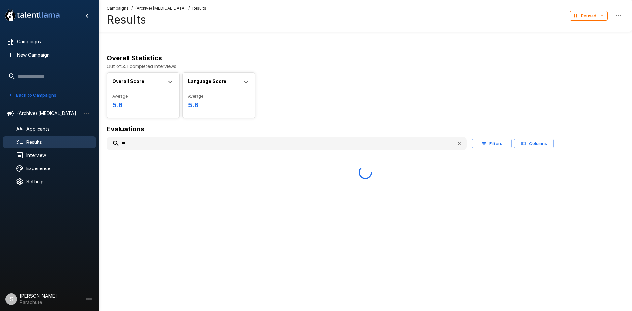
type input "*"
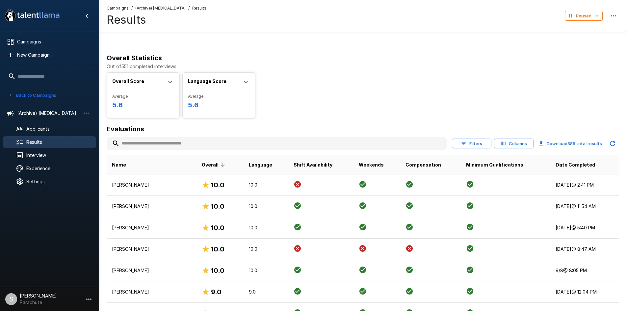
click at [151, 147] on input "text" at bounding box center [277, 144] width 340 height 12
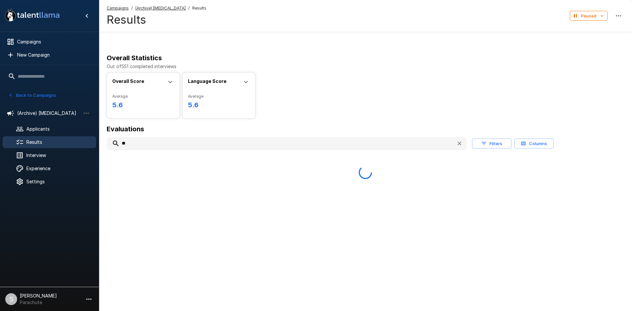
type input "*"
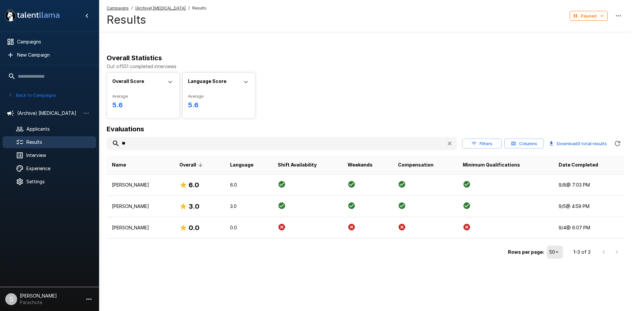
type input "*"
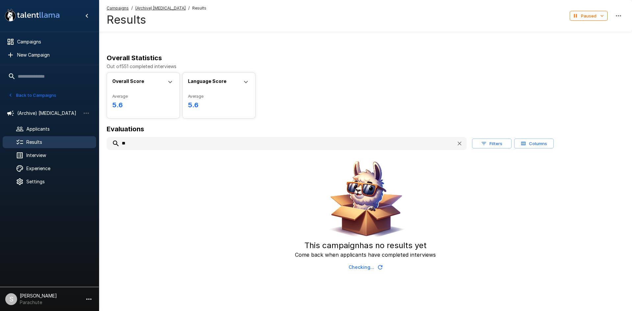
type input "*"
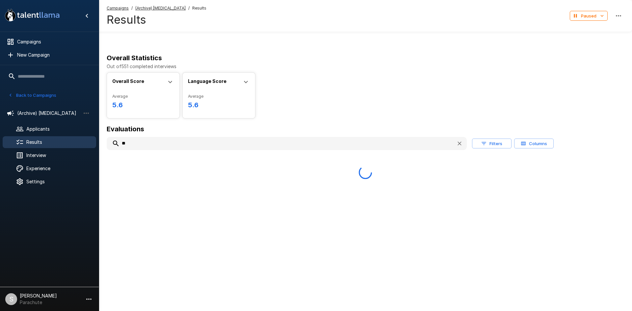
type input "*"
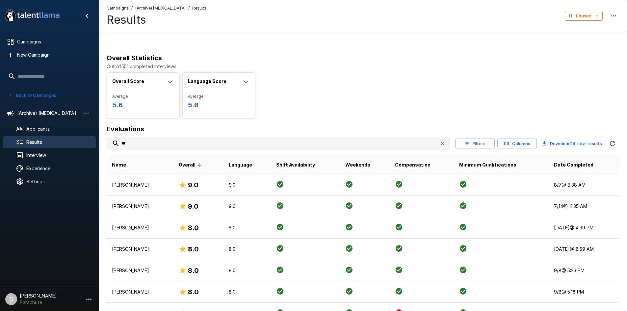
type input "*"
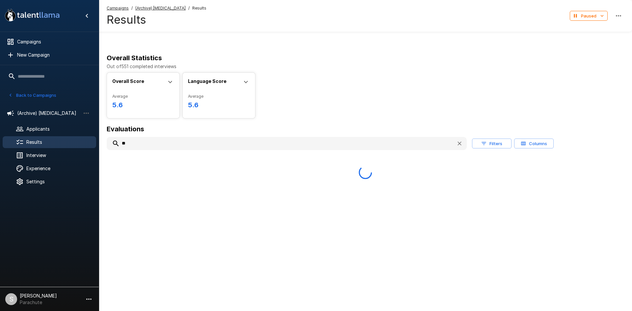
type input "*"
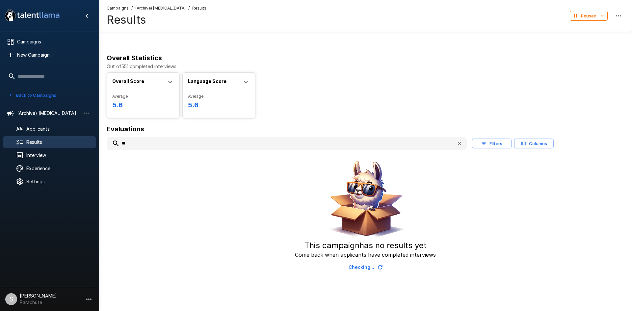
type input "*"
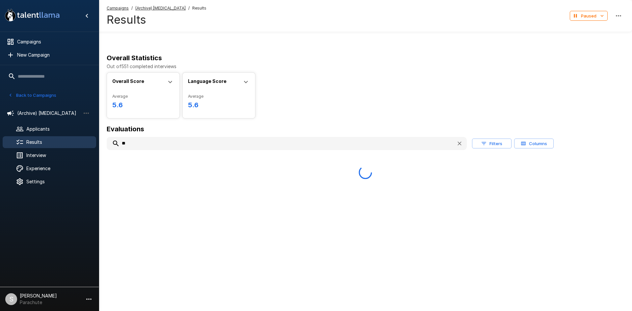
type input "*"
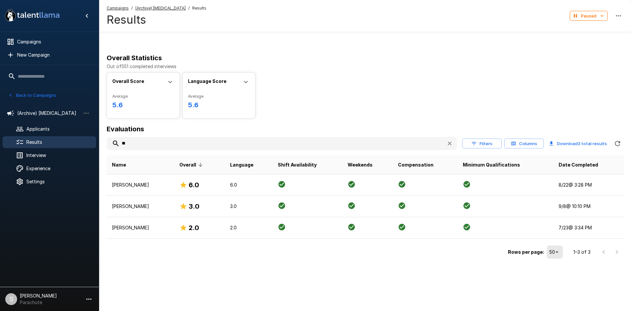
type input "*"
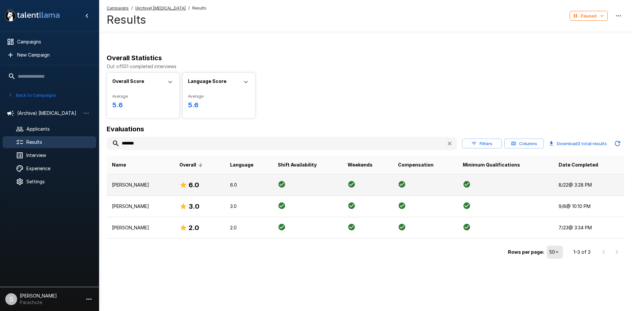
type input "*******"
click at [169, 186] on p "[PERSON_NAME]" at bounding box center [140, 185] width 57 height 7
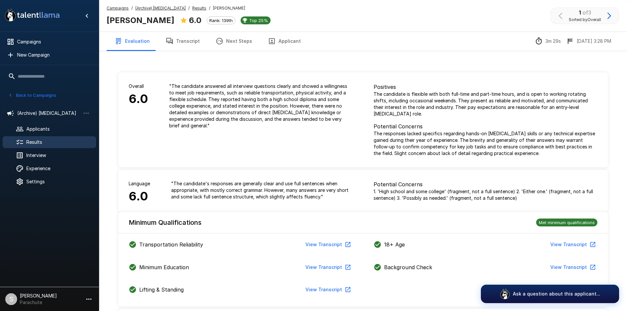
click at [182, 39] on button "Transcript" at bounding box center [183, 41] width 50 height 18
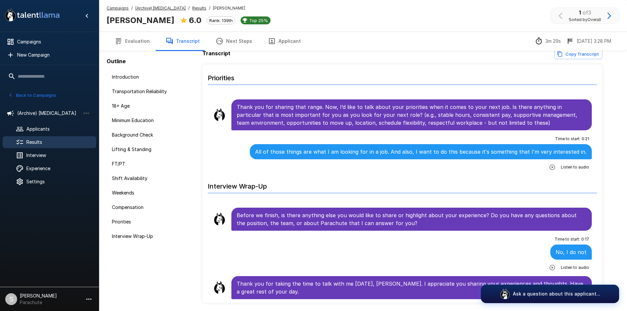
scroll to position [47, 0]
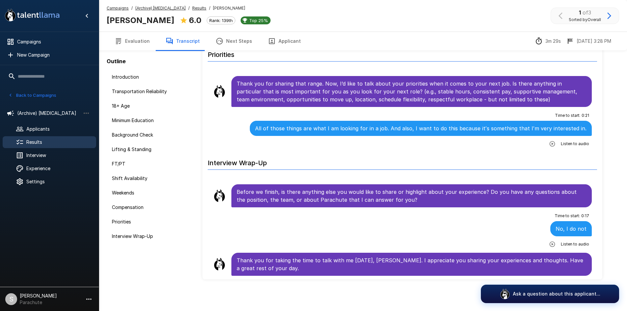
drag, startPoint x: 188, startPoint y: 9, endPoint x: 171, endPoint y: 51, distance: 45.2
click at [192, 9] on u "Results" at bounding box center [199, 8] width 14 height 5
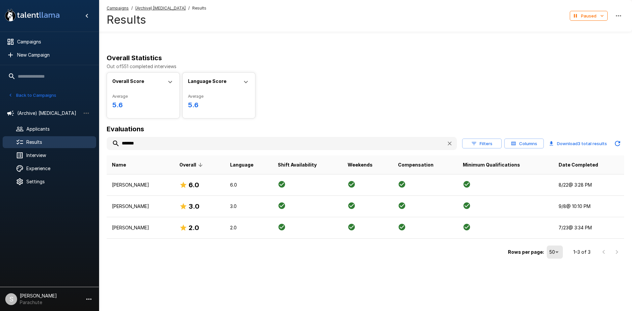
click at [149, 149] on input "*******" at bounding box center [274, 144] width 335 height 12
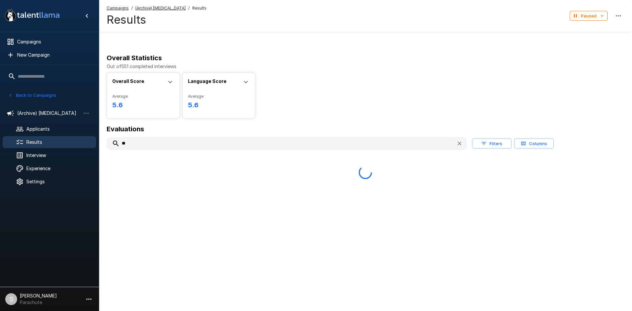
type input "*"
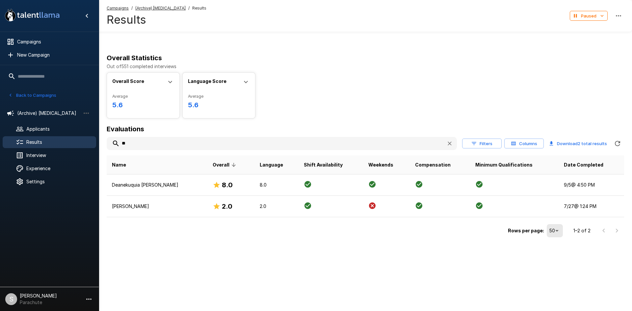
type input "*"
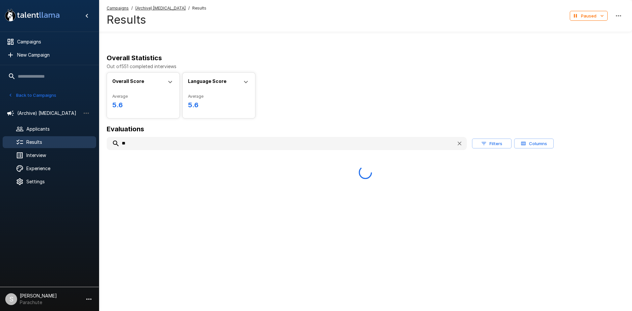
type input "*"
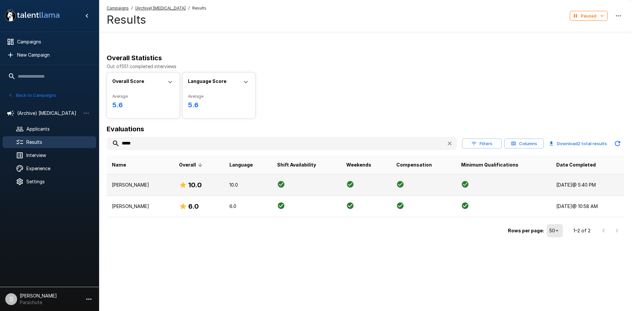
type input "*****"
click at [174, 186] on td "10.0" at bounding box center [199, 185] width 50 height 21
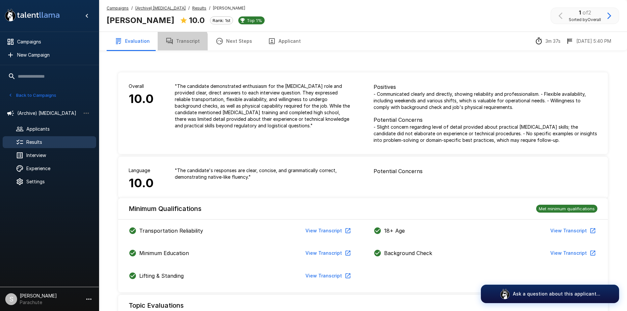
click at [177, 43] on button "Transcript" at bounding box center [183, 41] width 50 height 18
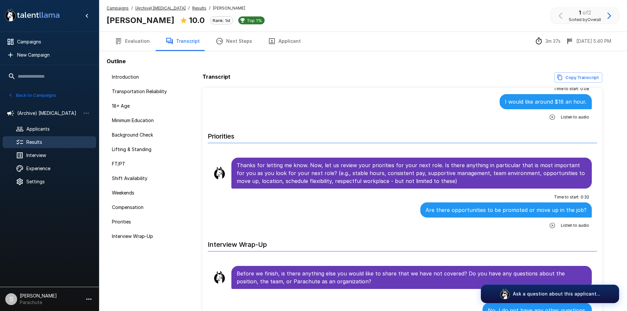
scroll to position [955, 0]
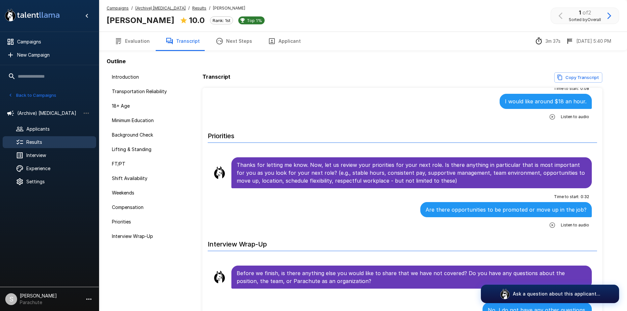
click at [192, 11] on span "Results" at bounding box center [199, 8] width 14 height 7
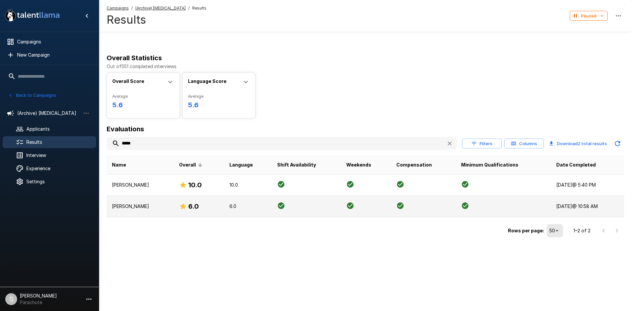
click at [142, 210] on td "[PERSON_NAME]" at bounding box center [140, 206] width 67 height 21
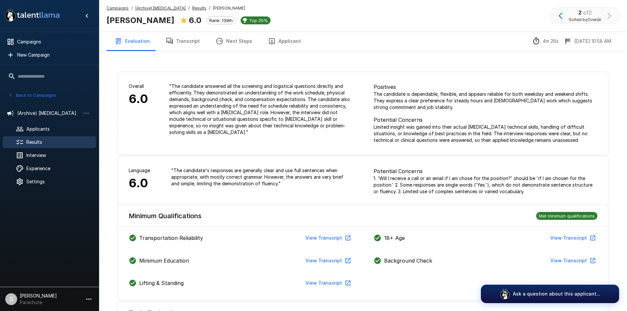
click at [182, 38] on button "Transcript" at bounding box center [183, 41] width 50 height 18
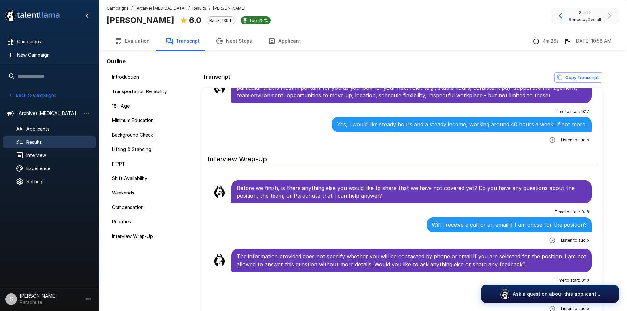
scroll to position [1058, 0]
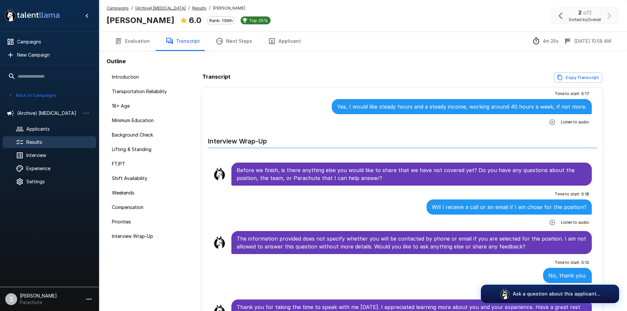
click at [192, 9] on u "Results" at bounding box center [199, 8] width 14 height 5
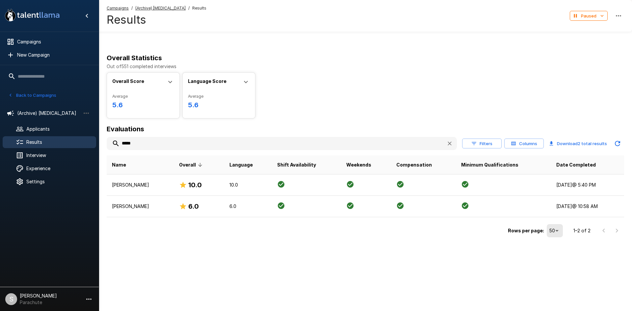
click at [130, 143] on input "*****" at bounding box center [274, 144] width 335 height 12
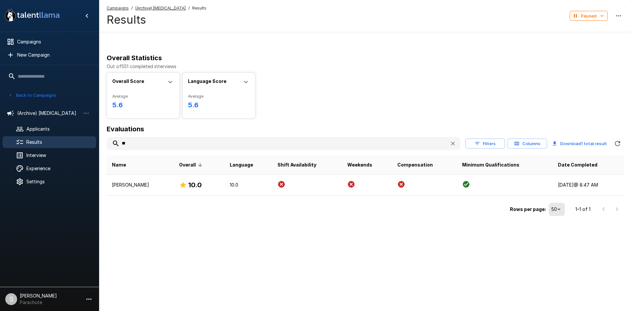
type input "*"
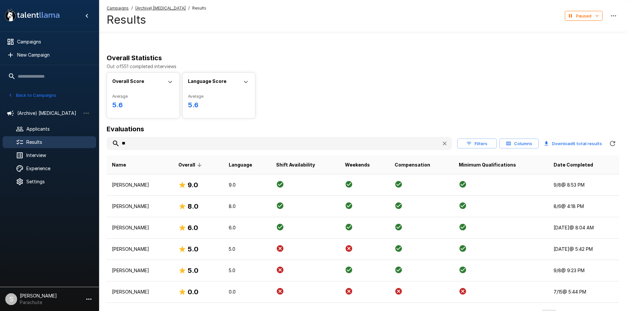
type input "*"
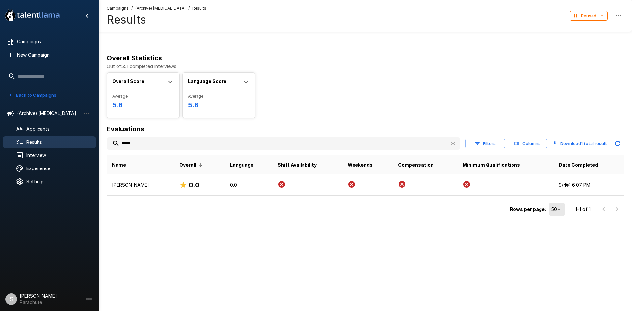
click at [160, 150] on div "*****" at bounding box center [284, 143] width 354 height 13
click at [156, 142] on input "*****" at bounding box center [276, 144] width 338 height 12
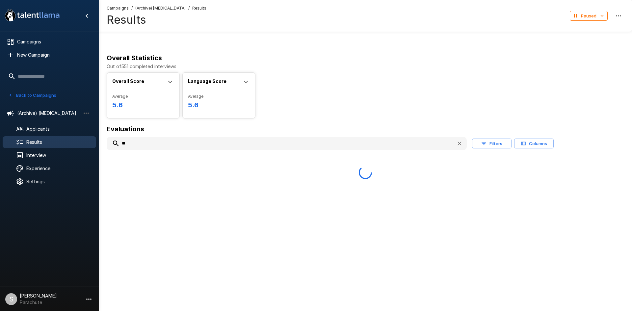
type input "*"
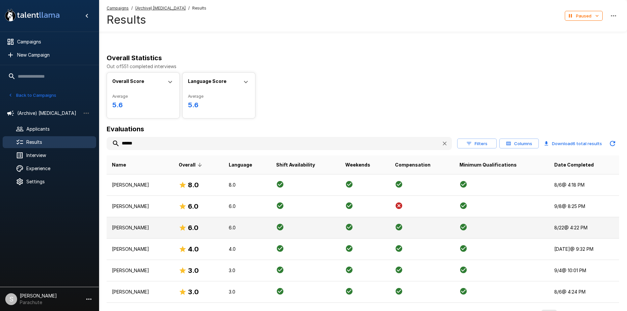
type input "******"
click at [148, 228] on p "[PERSON_NAME]" at bounding box center [140, 228] width 56 height 7
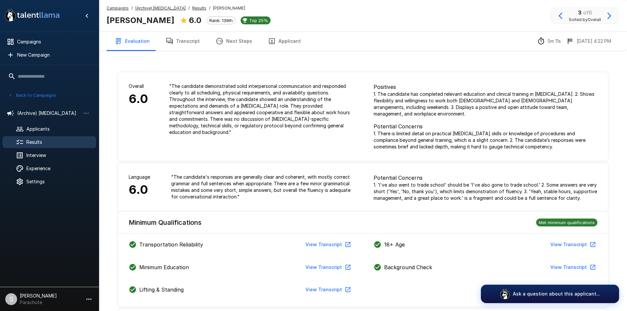
click at [195, 40] on button "Transcript" at bounding box center [183, 41] width 50 height 18
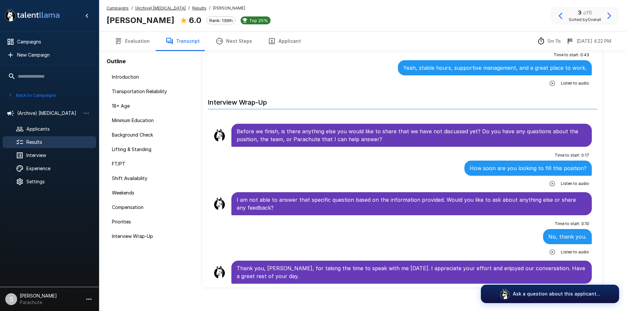
scroll to position [47, 0]
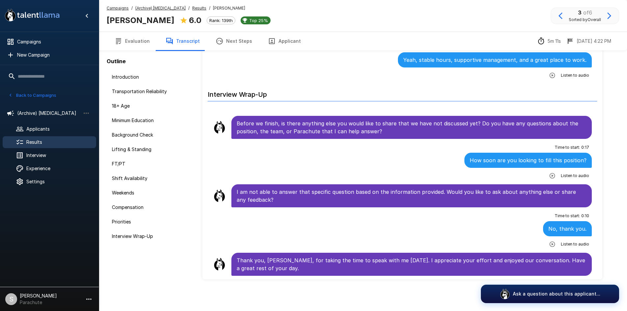
click at [192, 7] on u "Results" at bounding box center [199, 8] width 14 height 5
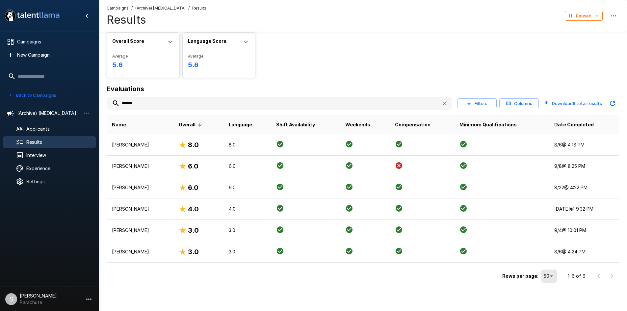
scroll to position [40, 0]
click at [144, 102] on input "******" at bounding box center [272, 103] width 330 height 12
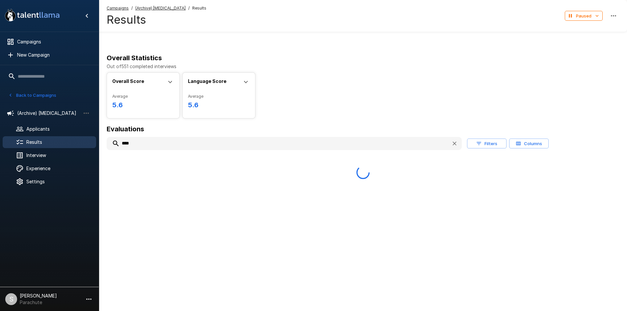
scroll to position [0, 0]
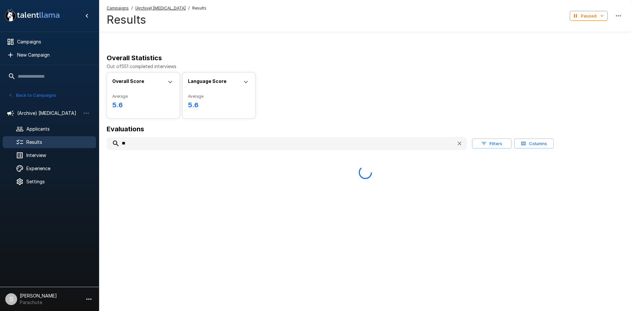
type input "*"
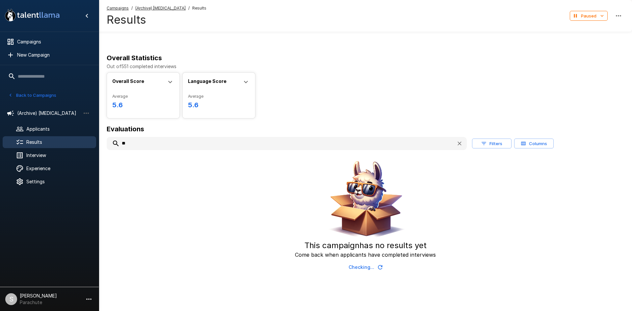
type input "*"
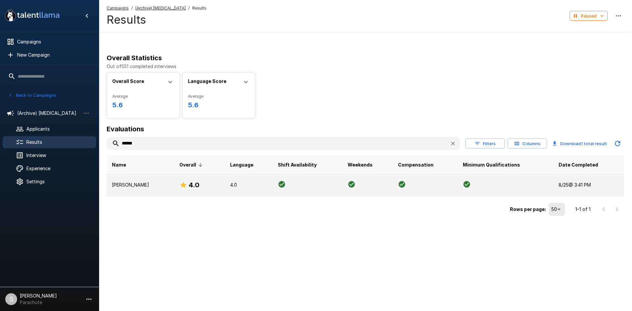
type input "******"
click at [134, 187] on p "[PERSON_NAME]" at bounding box center [140, 185] width 57 height 7
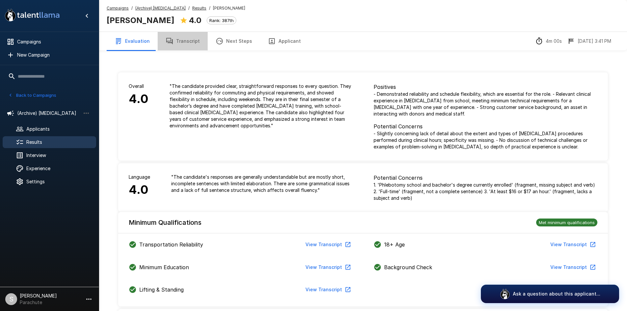
click at [184, 39] on button "Transcript" at bounding box center [183, 41] width 50 height 18
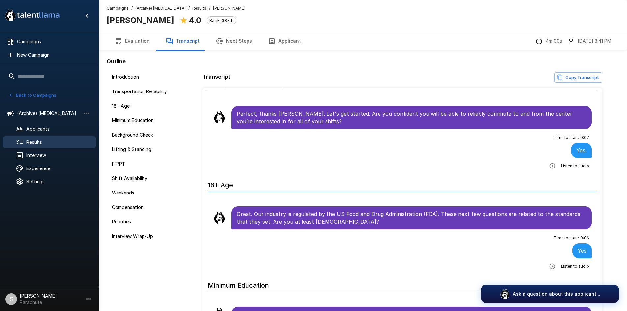
scroll to position [165, 0]
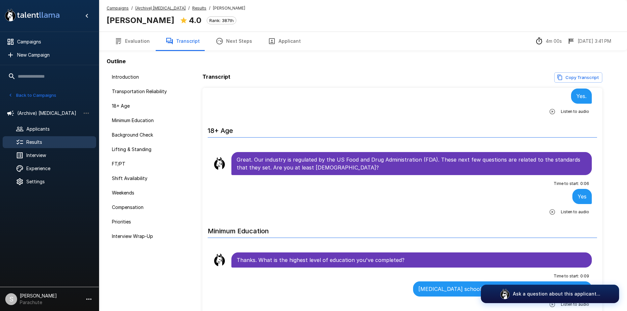
click at [192, 7] on u "Results" at bounding box center [199, 8] width 14 height 5
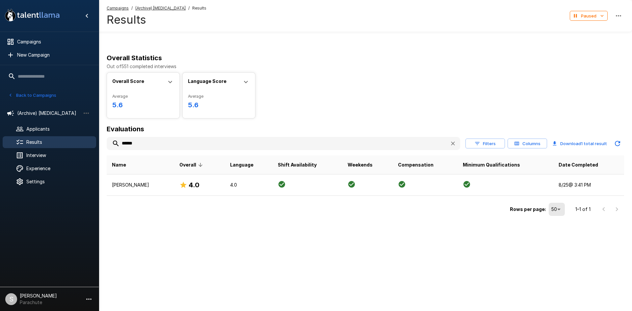
click at [139, 145] on input "******" at bounding box center [276, 144] width 338 height 12
click at [145, 140] on input "******" at bounding box center [276, 144] width 338 height 12
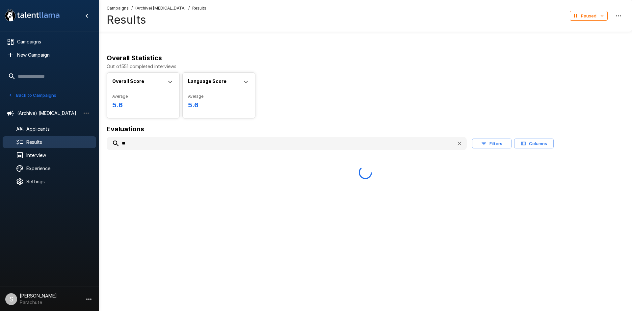
type input "*"
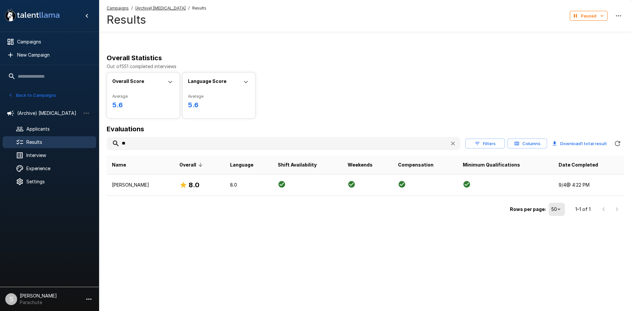
type input "*"
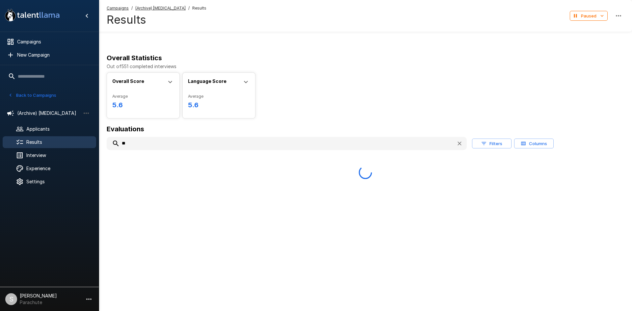
type input "*"
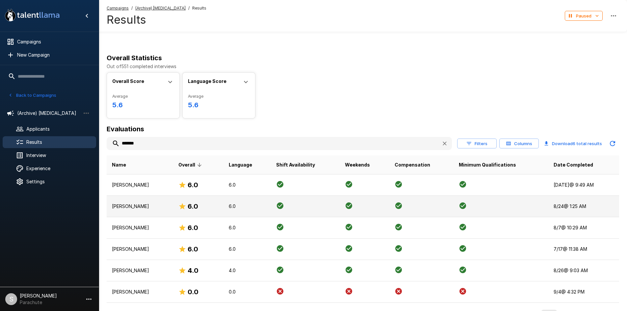
type input "*******"
click at [152, 203] on td "[PERSON_NAME]" at bounding box center [140, 206] width 67 height 21
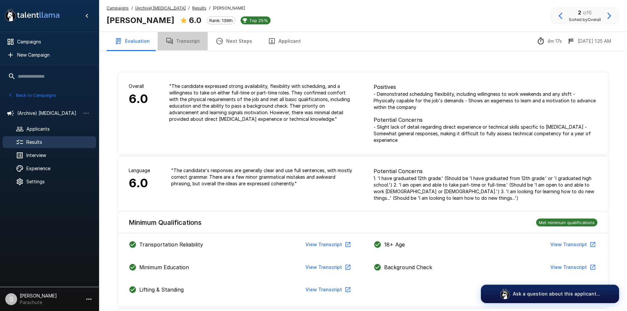
click at [189, 42] on button "Transcript" at bounding box center [183, 41] width 50 height 18
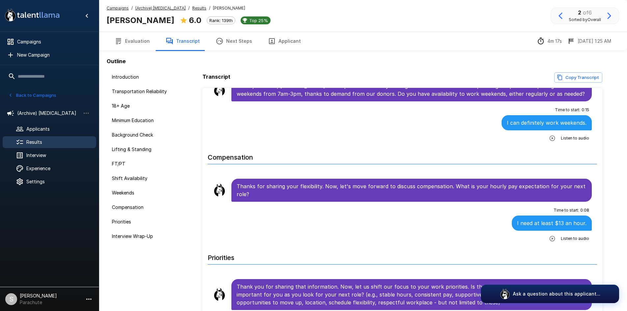
scroll to position [856, 0]
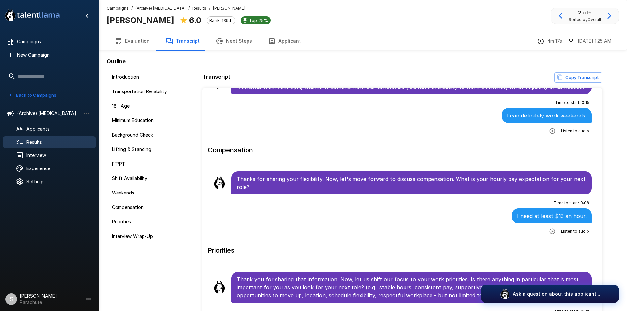
click at [192, 9] on u "Results" at bounding box center [199, 8] width 14 height 5
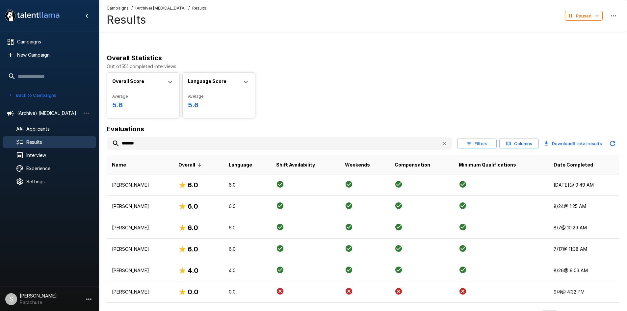
click at [156, 141] on input "*******" at bounding box center [272, 144] width 330 height 12
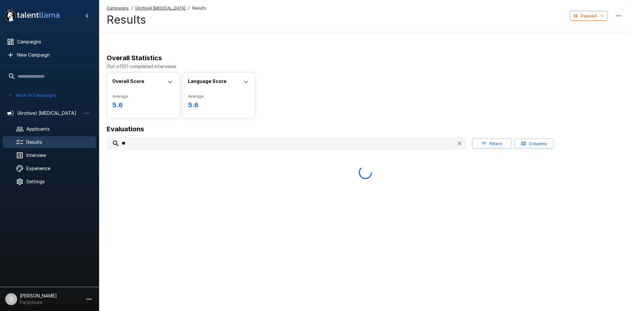
type input "*"
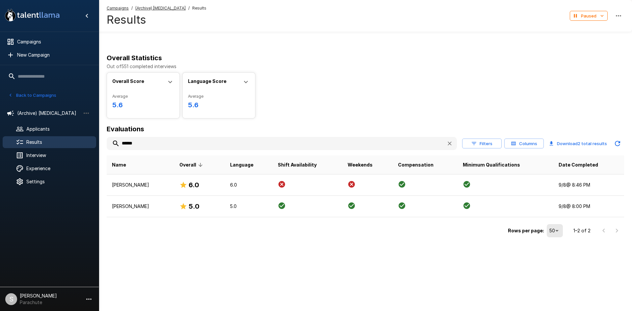
click at [130, 144] on input "******" at bounding box center [274, 144] width 335 height 12
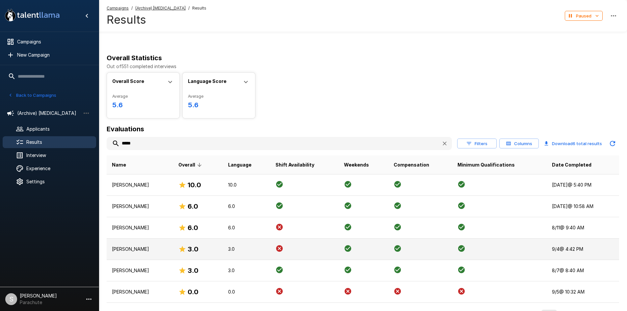
type input "*****"
click at [166, 242] on td "[PERSON_NAME]" at bounding box center [140, 249] width 67 height 21
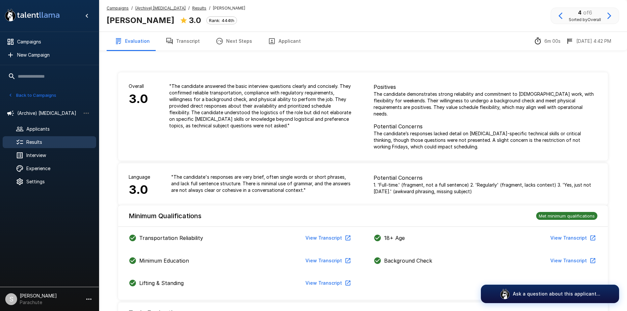
click at [184, 38] on button "Transcript" at bounding box center [183, 41] width 50 height 18
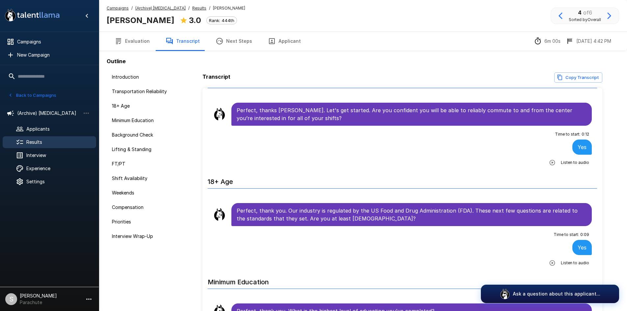
scroll to position [198, 0]
